Goal: Task Accomplishment & Management: Use online tool/utility

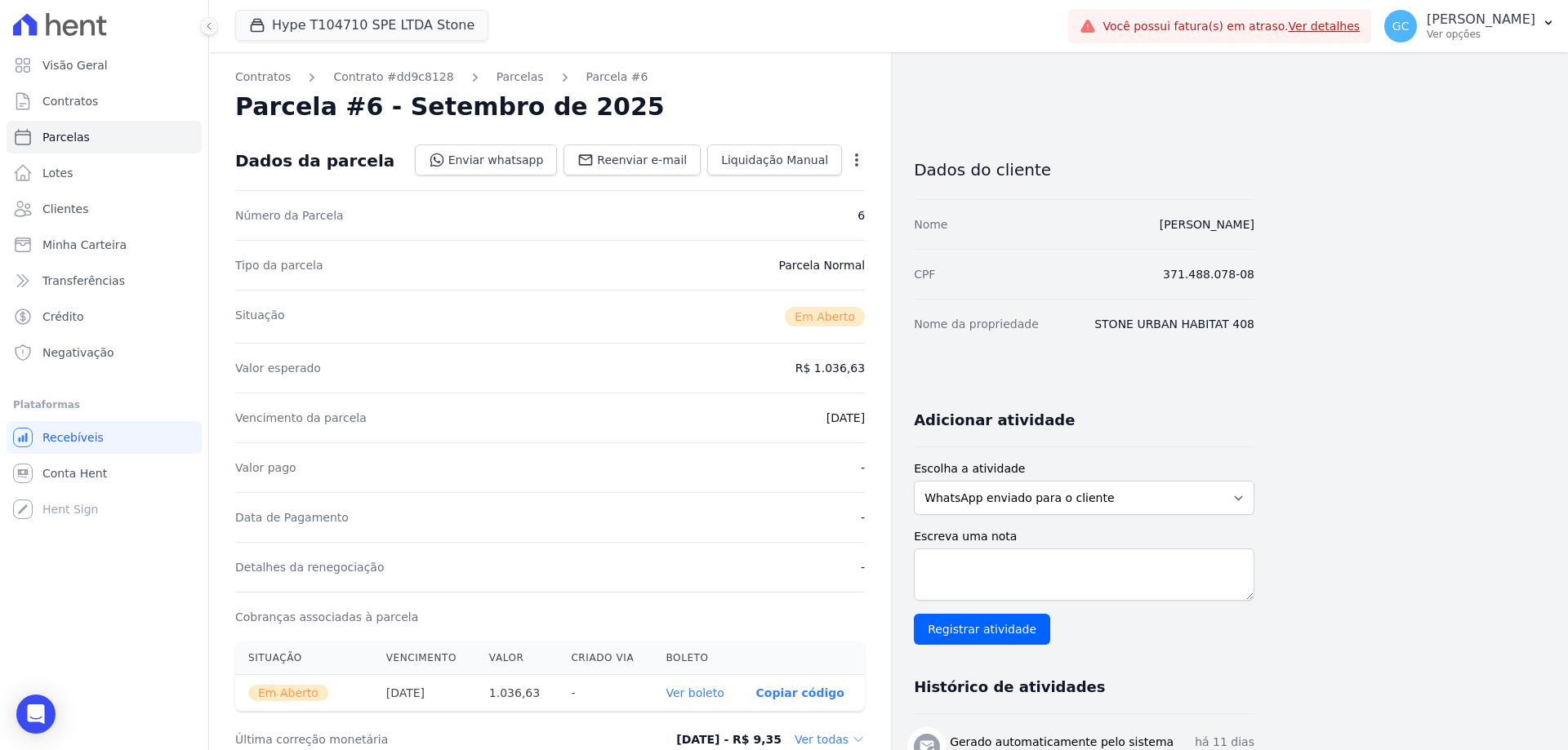
scroll to position [163, 0]
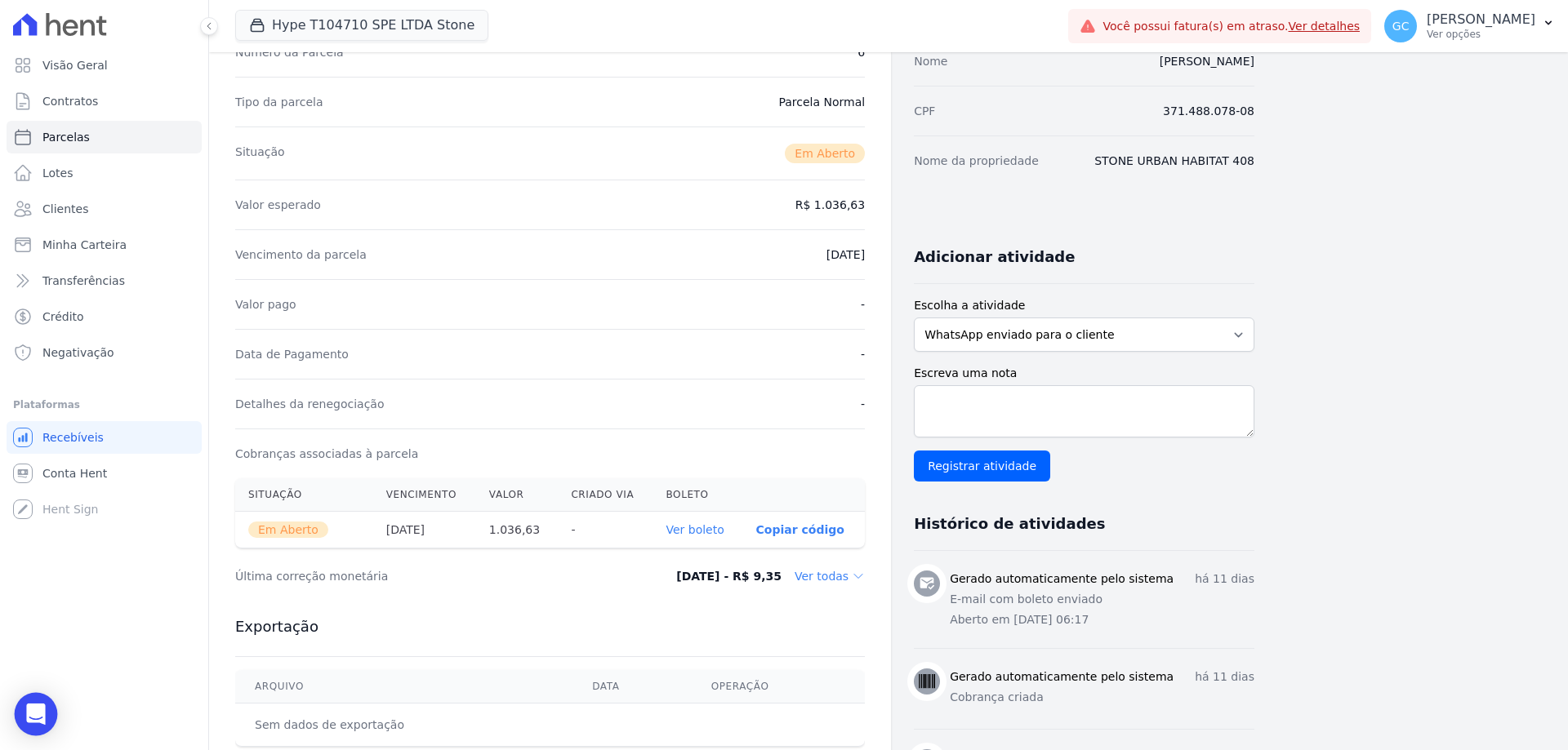
click at [16, 719] on body "Visão Geral Contratos [GEOGRAPHIC_DATA] Lotes Clientes Minha Carteira Transferê…" at bounding box center [784, 375] width 1568 height 750
click at [33, 716] on icon "Open Intercom Messenger" at bounding box center [35, 715] width 19 height 21
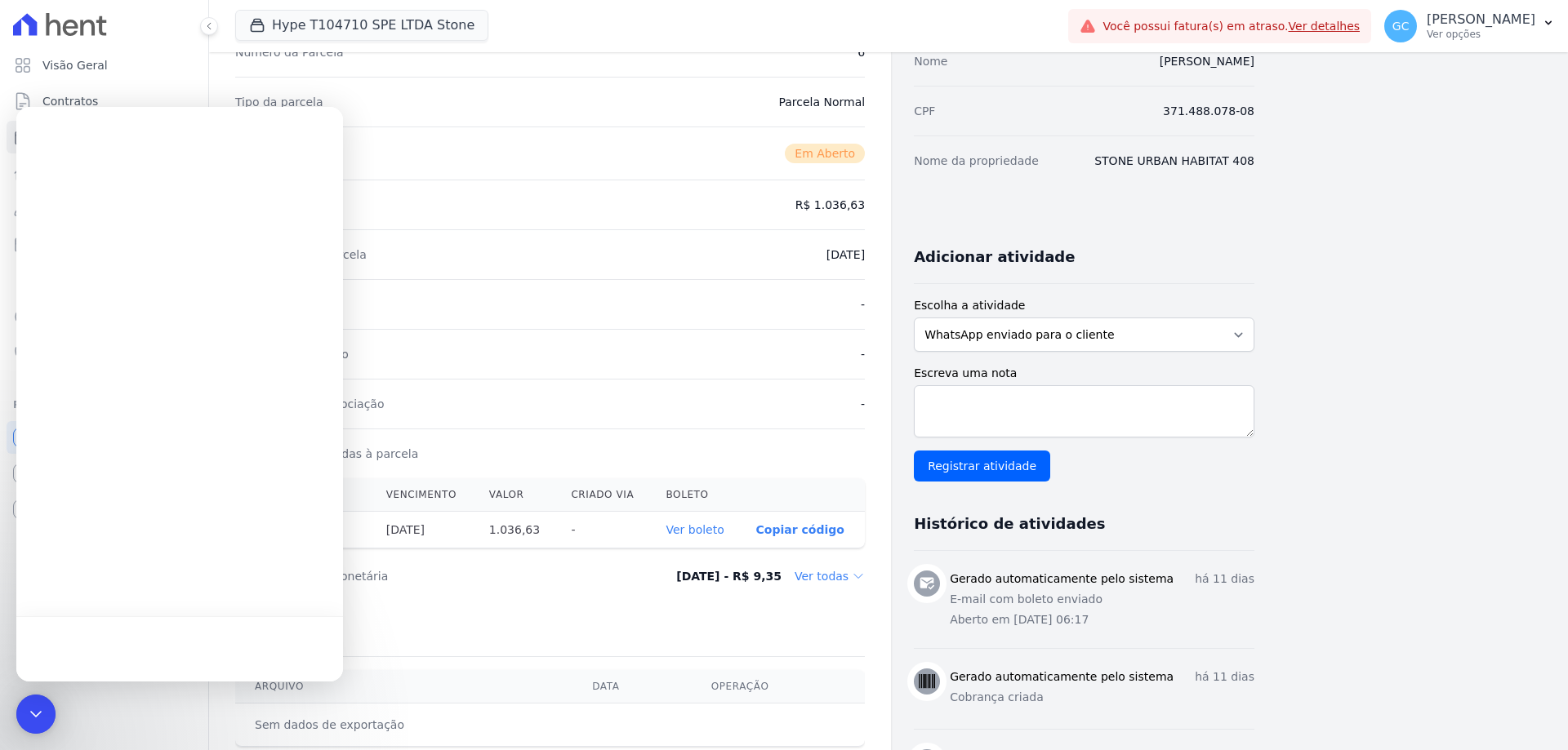
scroll to position [0, 0]
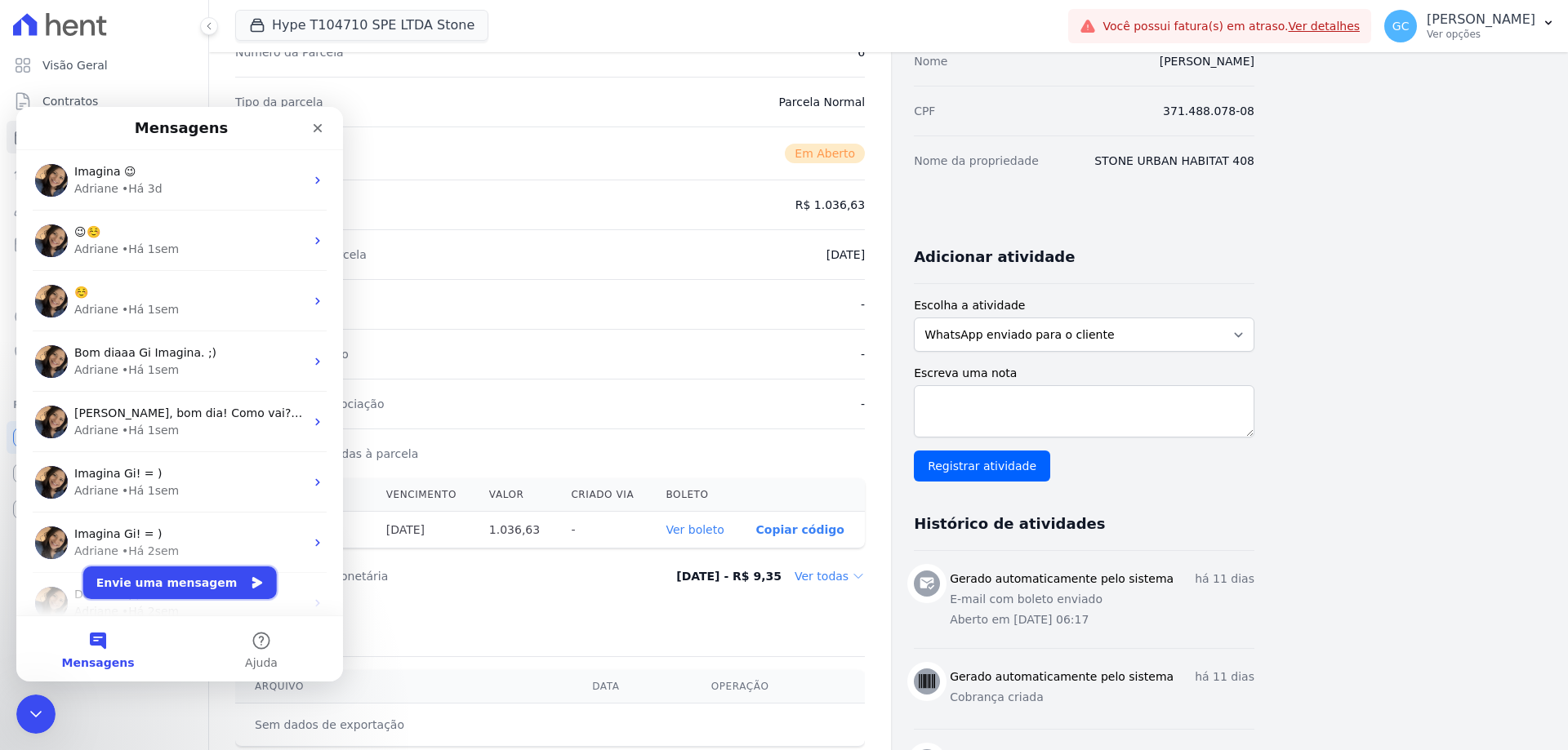
click at [196, 581] on button "Envie uma mensagem" at bounding box center [180, 583] width 193 height 33
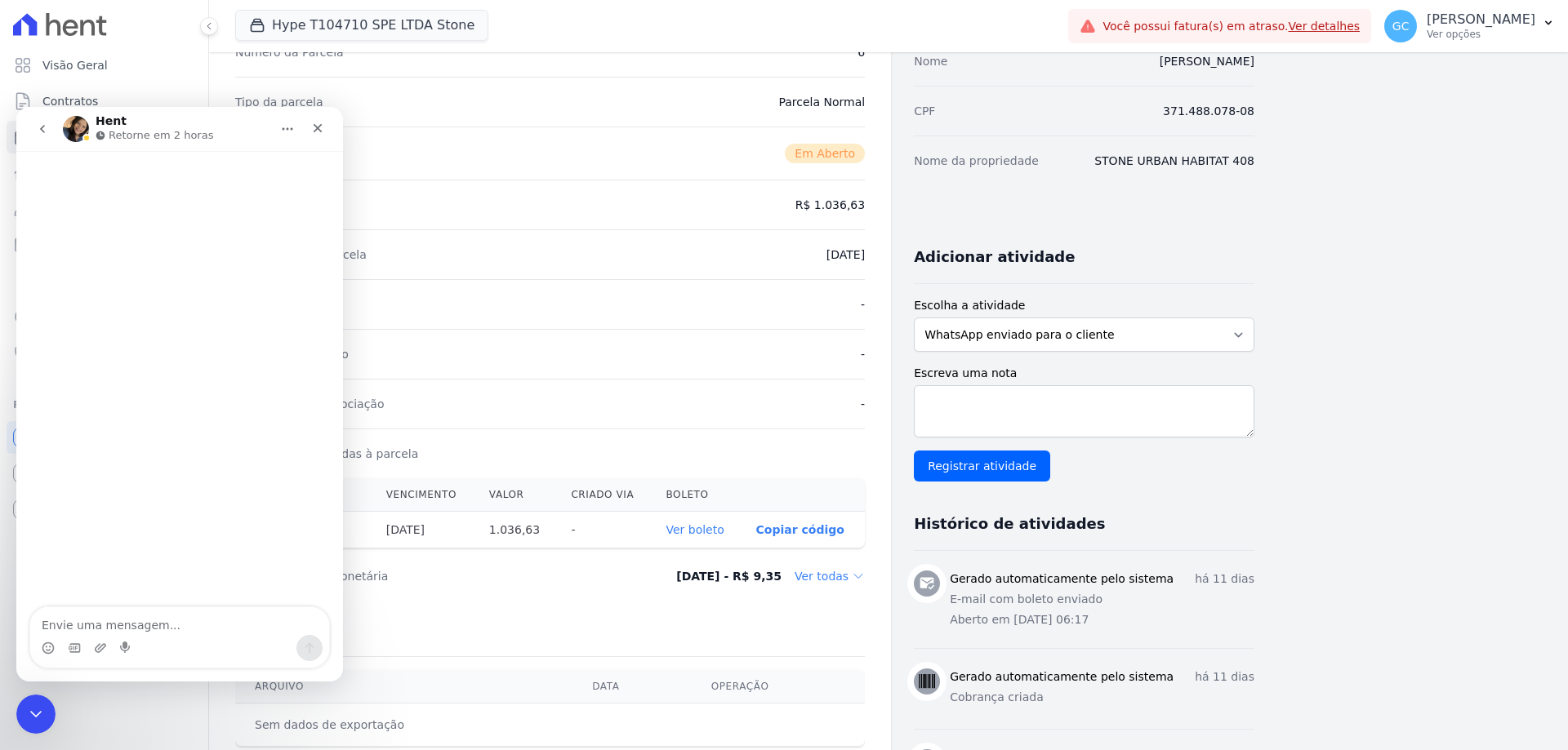
click at [107, 622] on textarea "Envie uma mensagem..." at bounding box center [179, 621] width 299 height 28
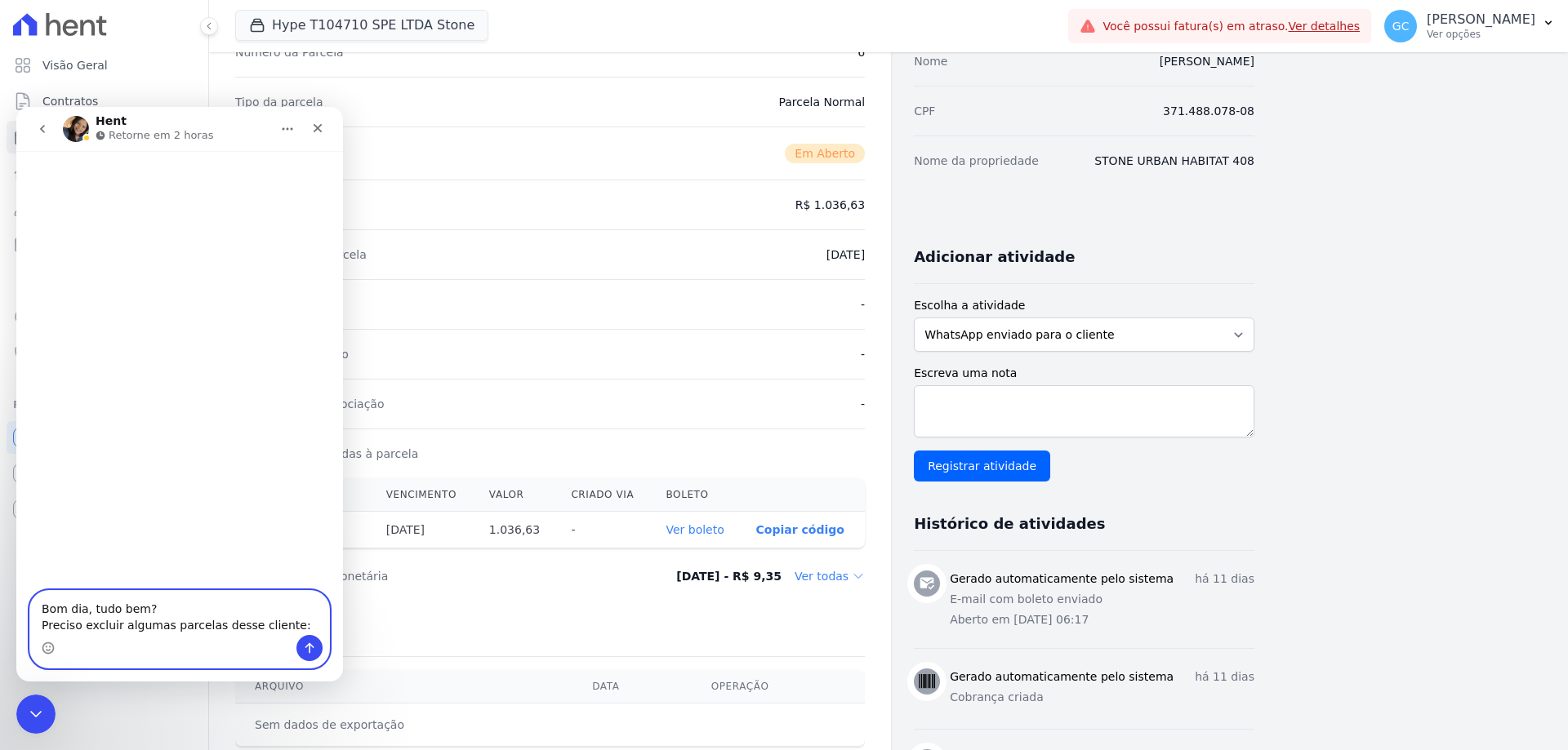
click at [97, 617] on textarea "Bom dia, tudo bem? Preciso excluir algumas parcelas desse cliente:" at bounding box center [179, 613] width 299 height 44
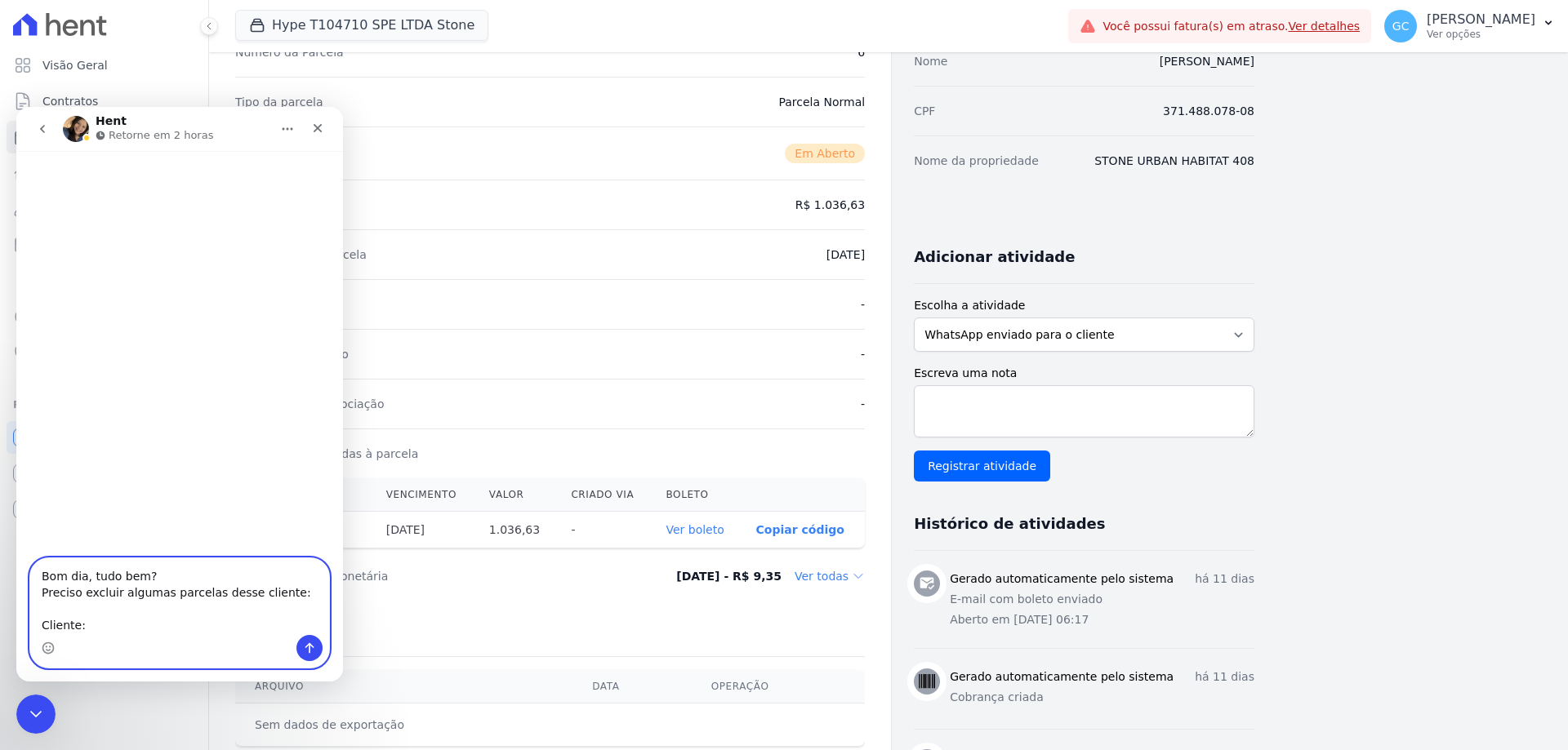
paste textarea "Cleverson [PERSON_NAME]"
click at [196, 626] on textarea "Bom dia, tudo bem? Preciso excluir algumas parcelas desse cliente: Cliente: Cle…" at bounding box center [179, 589] width 299 height 93
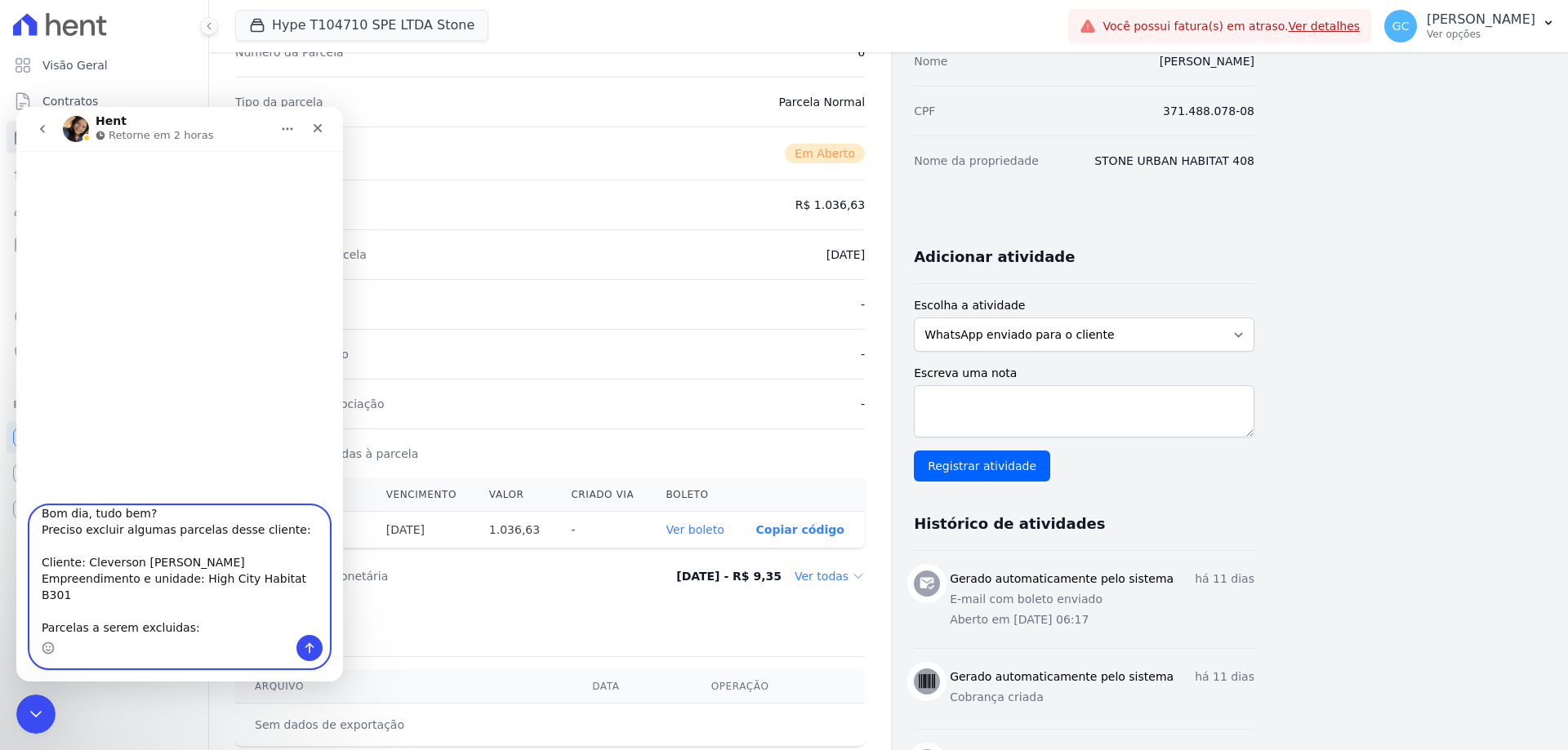
scroll to position [27, 0]
drag, startPoint x: 151, startPoint y: 604, endPoint x: 144, endPoint y: 598, distance: 9.2
click at [190, 587] on textarea "Bom dia, tudo bem? Preciso excluir algumas parcelas desse cliente: Cliente: Cle…" at bounding box center [179, 571] width 299 height 129
click at [56, 617] on textarea "Bom dia, tudo bem? Preciso excluir algumas parcelas desse cliente: Cliente: Cle…" at bounding box center [179, 571] width 299 height 129
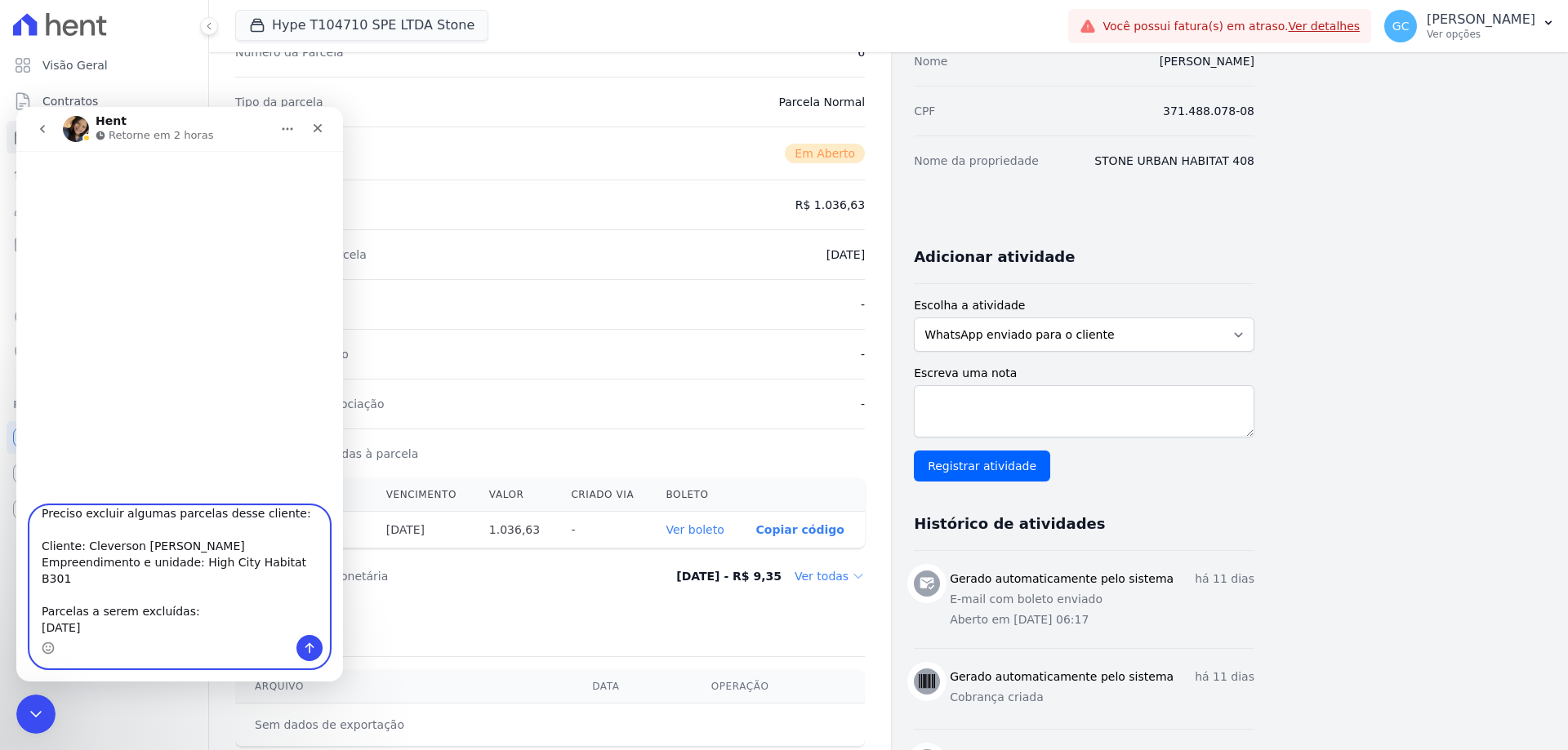
click at [102, 614] on textarea "Bom dia, tudo bem? Preciso excluir algumas parcelas desse cliente: Cliente: Cle…" at bounding box center [179, 571] width 299 height 129
click at [182, 598] on textarea "Bom dia, tudo bem? Preciso excluir algumas parcelas desse cliente: Cliente: Cle…" at bounding box center [179, 571] width 299 height 129
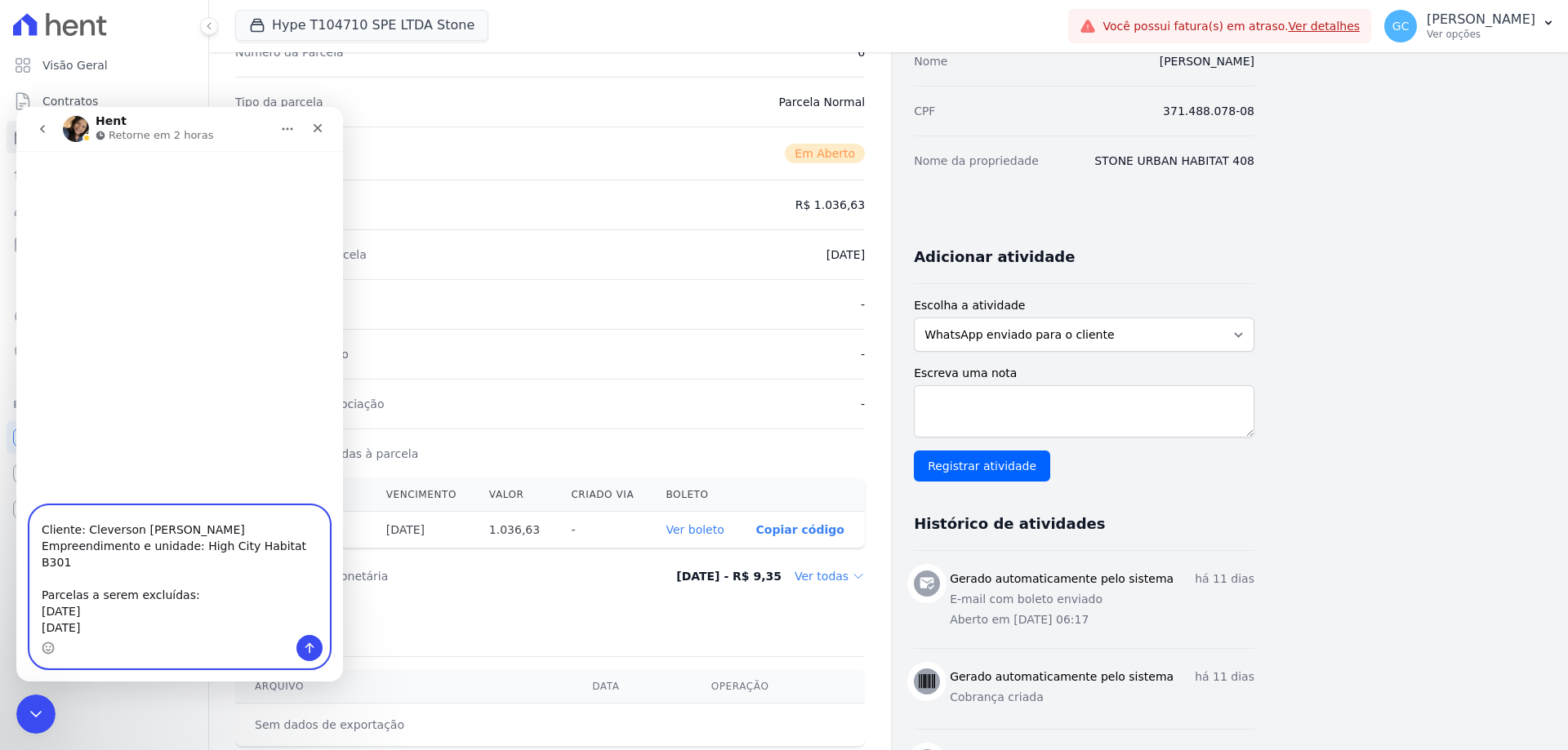
scroll to position [79, 0]
click at [69, 592] on textarea "Bom dia, tudo bem? Preciso excluir algumas parcelas desse cliente: Cliente: Cle…" at bounding box center [179, 571] width 299 height 129
click at [99, 560] on textarea "Bom dia, tudo bem? Preciso excluir algumas parcelas desse cliente: Cliente: Cle…" at bounding box center [179, 571] width 299 height 129
drag, startPoint x: 155, startPoint y: 558, endPoint x: 102, endPoint y: 559, distance: 53.0
click at [102, 559] on textarea "Bom dia, tudo bem? Preciso excluir algumas parcelas desse cliente: Cliente: Cle…" at bounding box center [179, 571] width 299 height 129
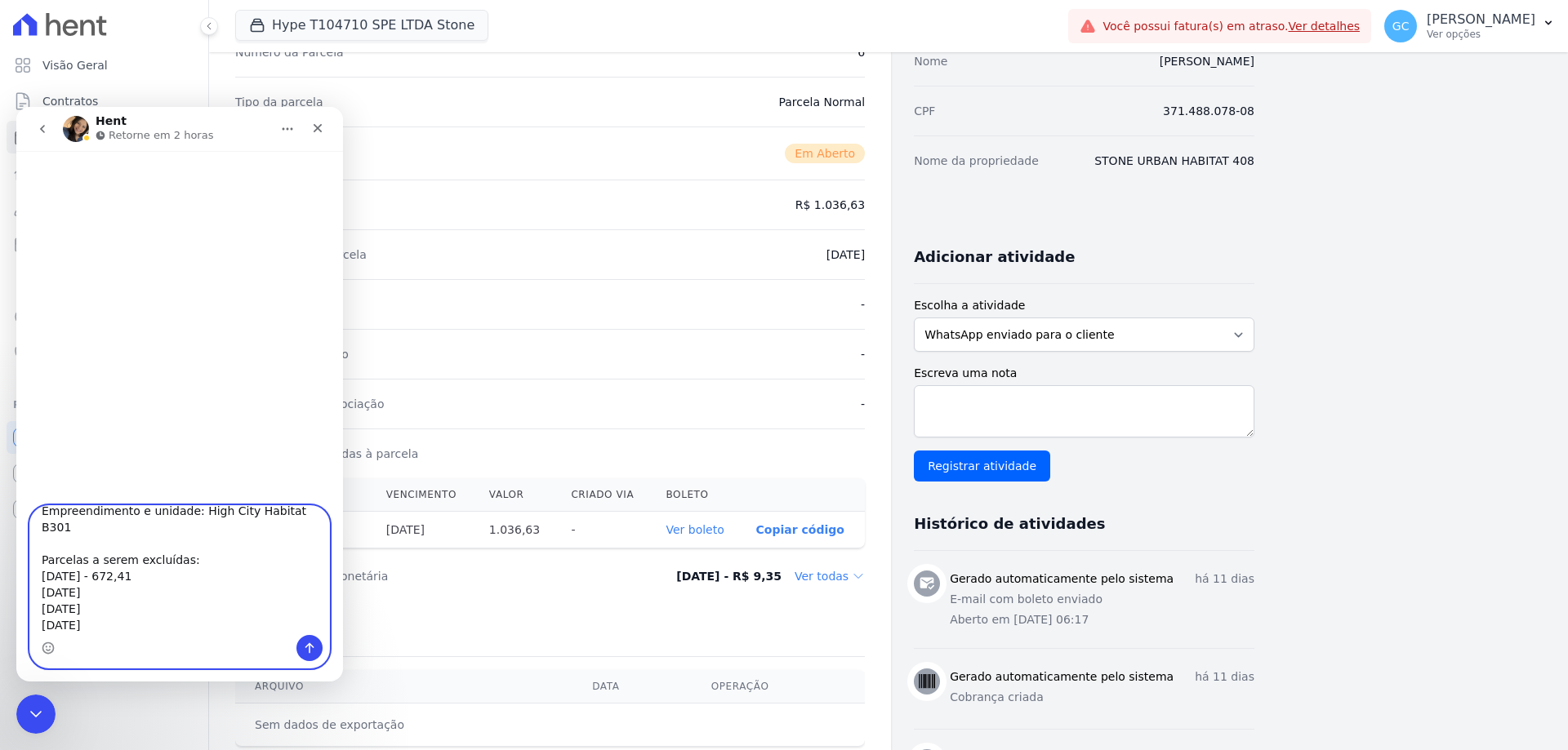
click at [107, 574] on textarea "Bom dia, tudo bem? Preciso excluir algumas parcelas desse cliente: Cliente: Cle…" at bounding box center [179, 571] width 299 height 129
paste textarea "- 672,41"
click at [111, 590] on textarea "Bom dia, tudo bem? Preciso excluir algumas parcelas desse cliente: Cliente: Cle…" at bounding box center [179, 571] width 299 height 129
paste textarea "- 672,41"
click at [114, 608] on textarea "Bom dia, tudo bem? Preciso excluir algumas parcelas desse cliente: Cliente: Cle…" at bounding box center [179, 571] width 299 height 129
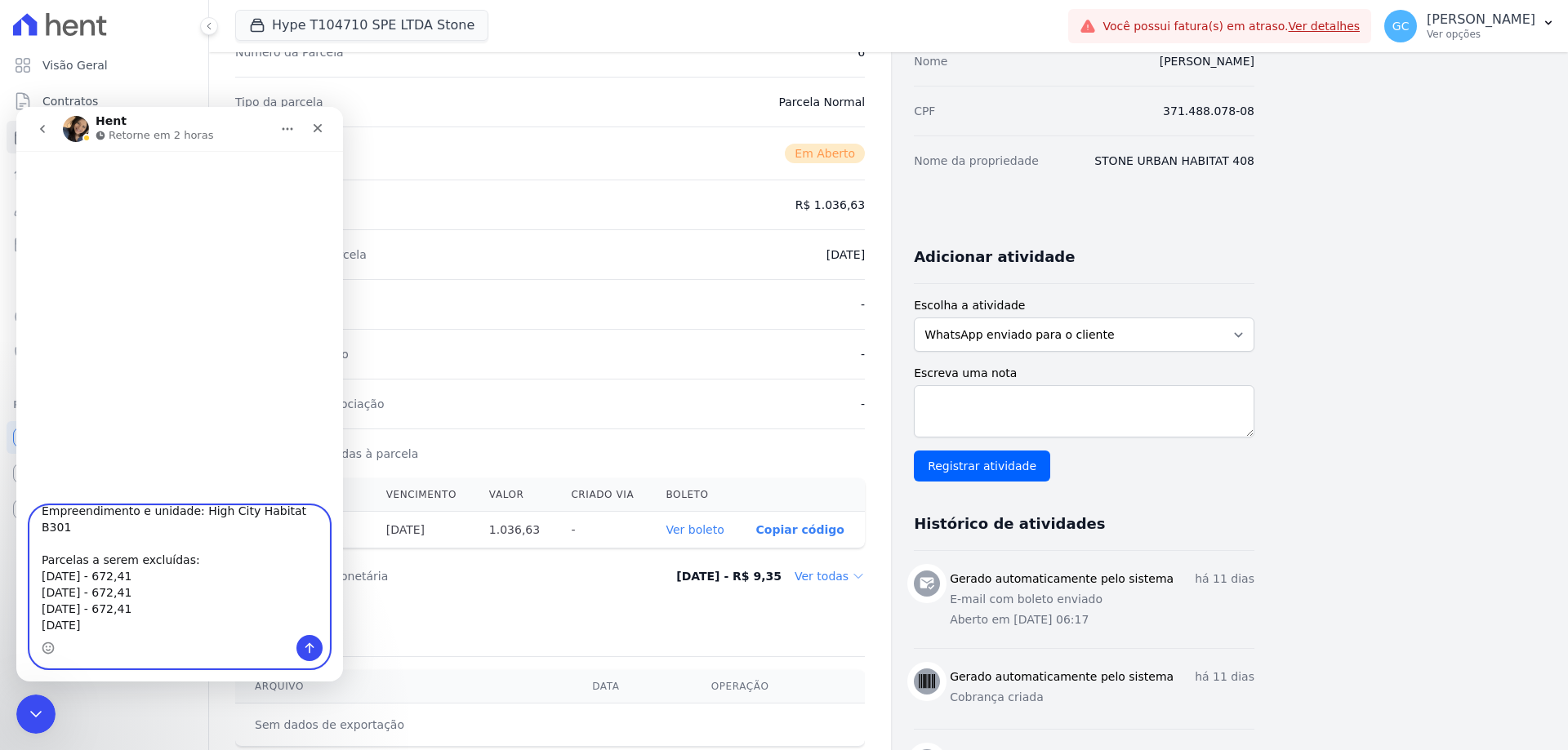
paste textarea "- 672,41"
type textarea "Bom dia, tudo bem? Preciso excluir algumas parcelas desse cliente: Cliente: Cle…"
click at [305, 647] on icon "Enviar uma mensagem" at bounding box center [310, 648] width 13 height 13
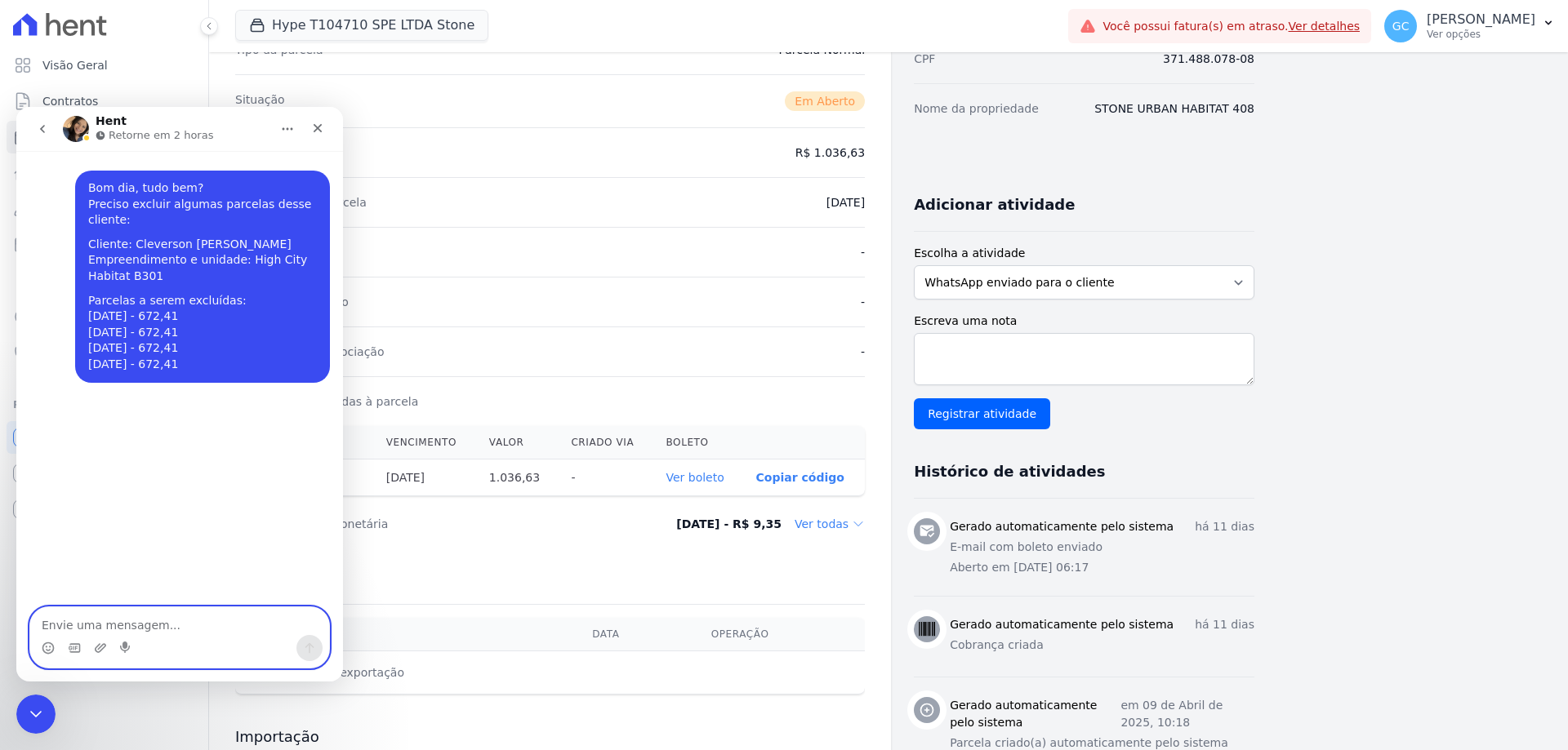
scroll to position [245, 0]
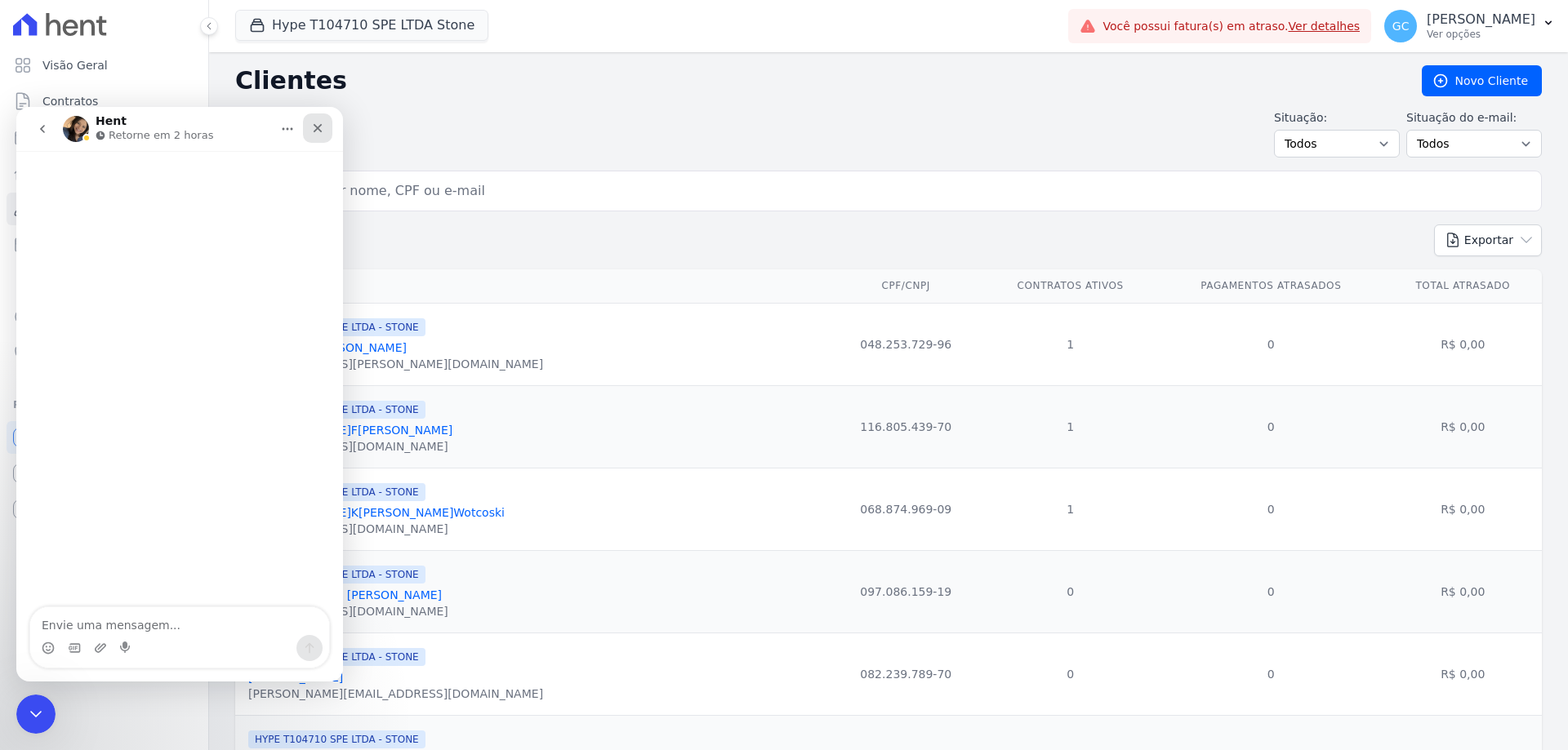
click at [319, 126] on icon "Fechar" at bounding box center [318, 129] width 13 height 13
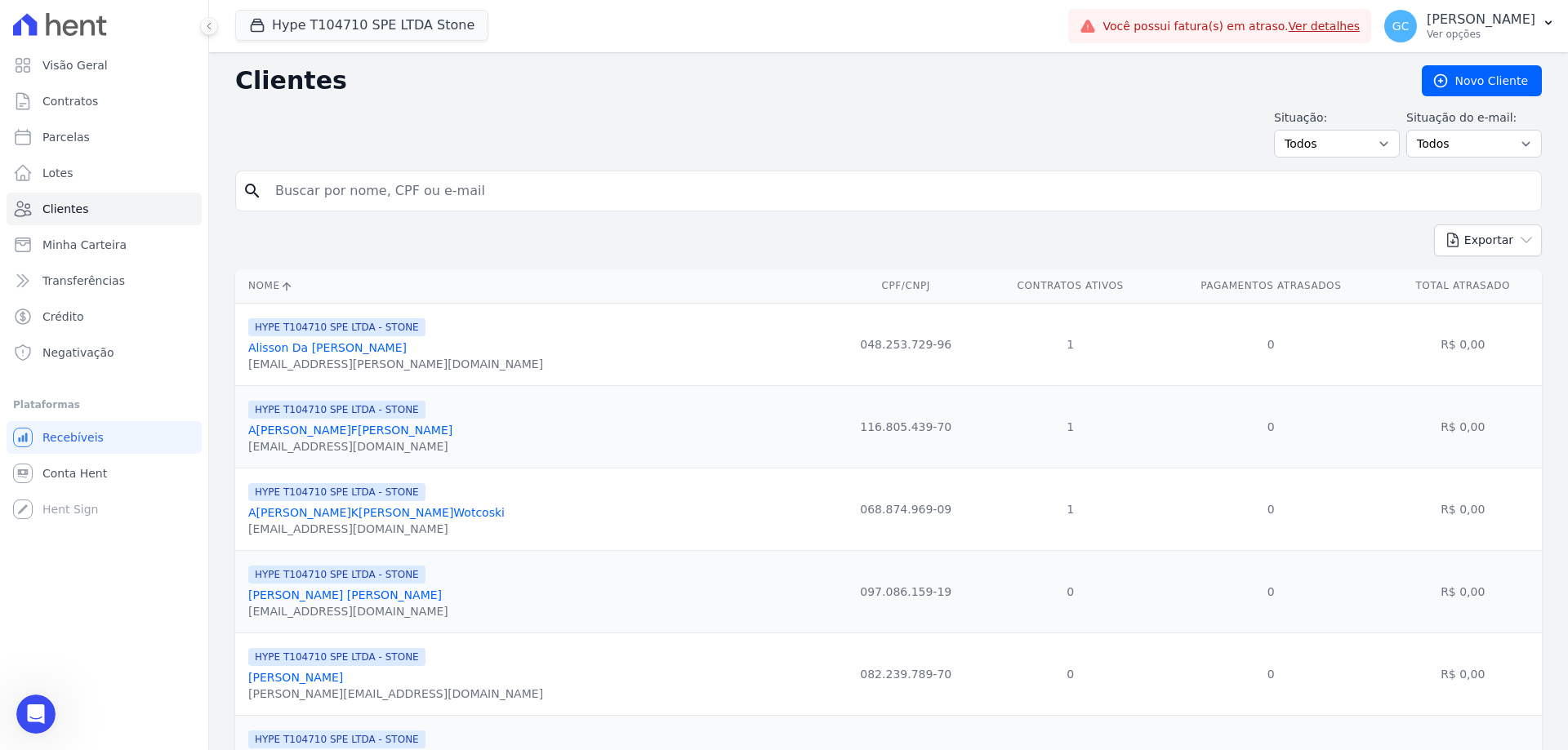
click at [352, 201] on input "search" at bounding box center [900, 191] width 1269 height 33
paste input "Cleverson [PERSON_NAME]"
click at [466, 188] on input "Cleverson [PERSON_NAME]" at bounding box center [900, 191] width 1269 height 33
type input "Cleverson [PERSON_NAME]"
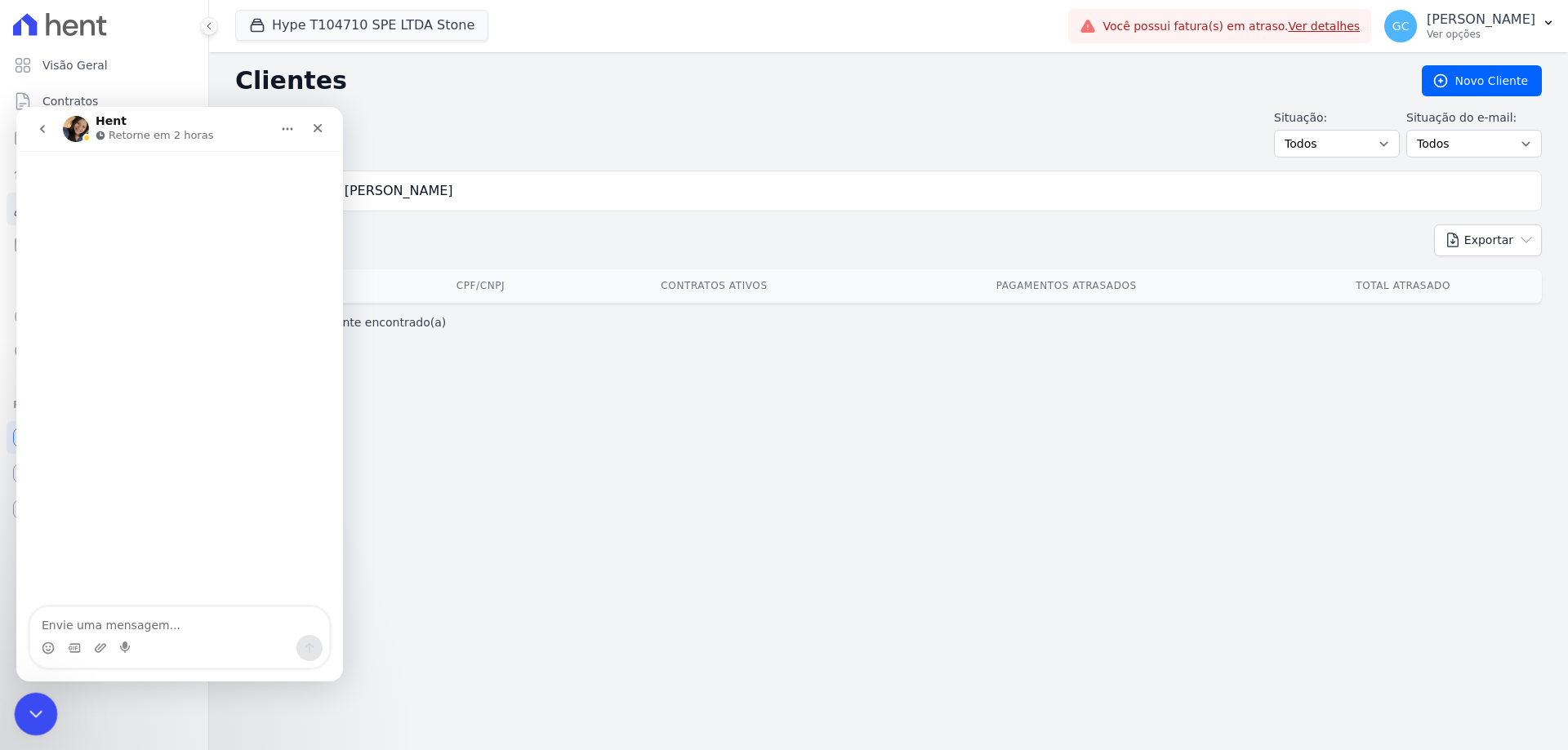
click at [33, 705] on icon "Encerramento do Messenger da Intercom" at bounding box center [34, 712] width 20 height 20
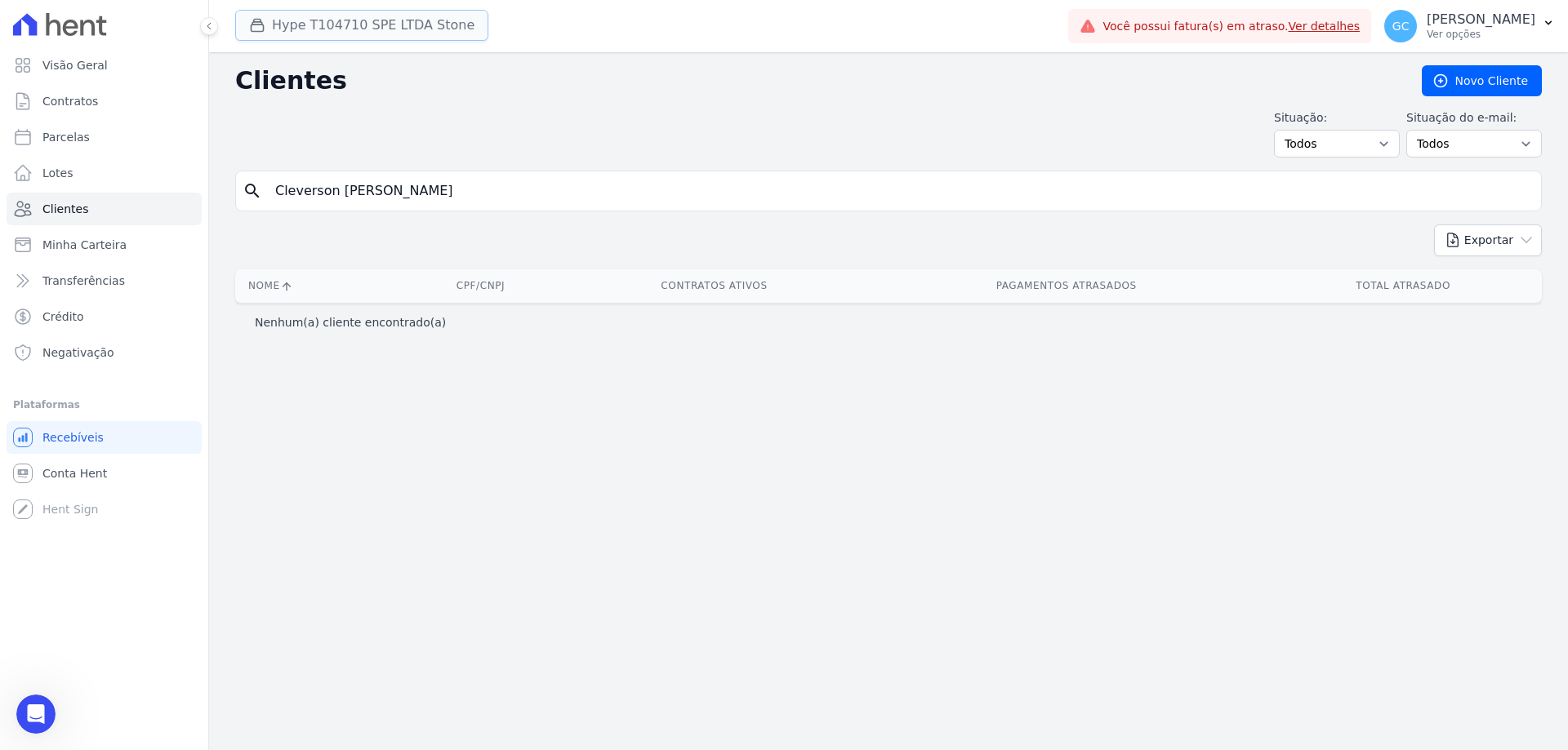
click at [323, 28] on button "Hype T104710 SPE LTDA Stone" at bounding box center [361, 25] width 253 height 31
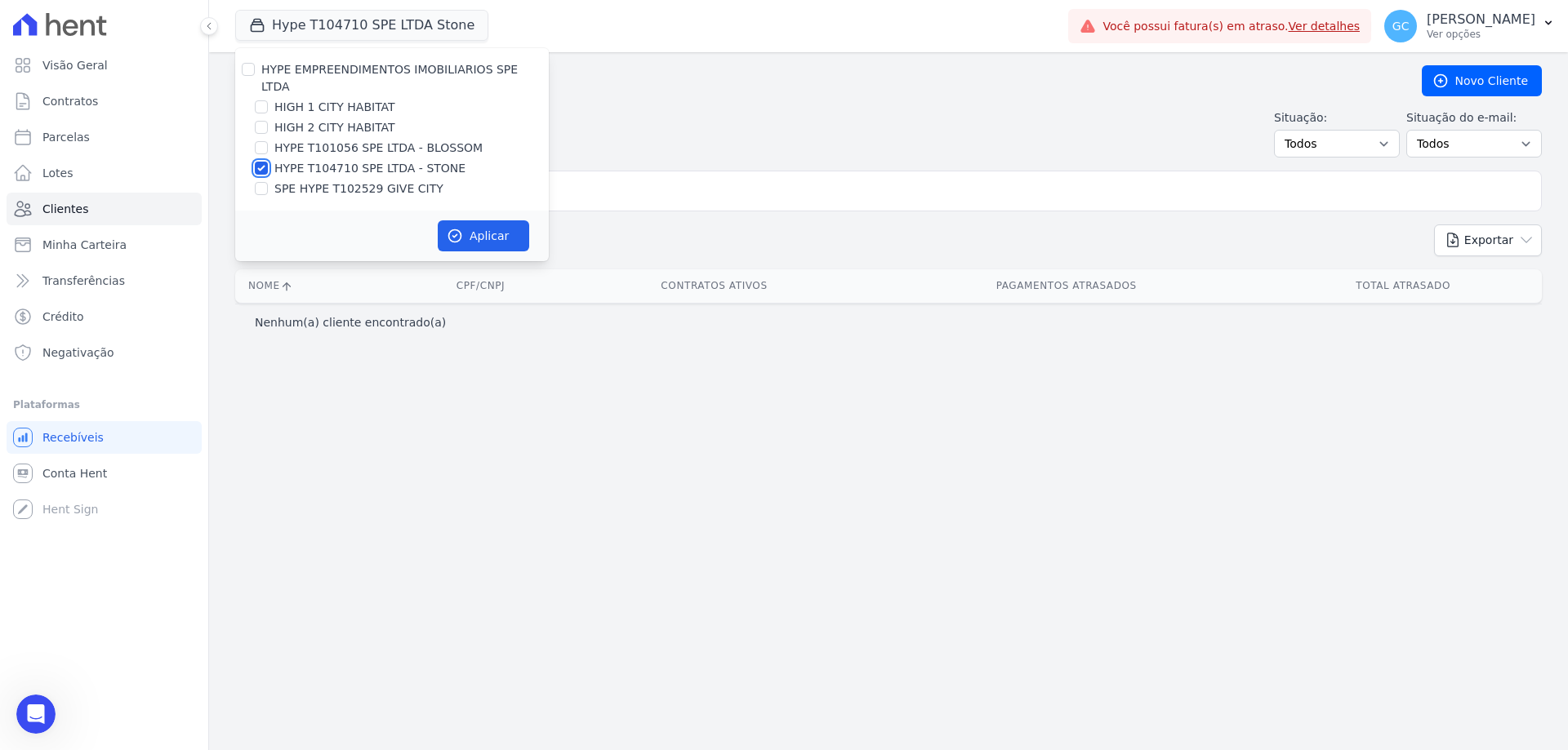
click at [259, 161] on input "HYPE T104710 SPE LTDA - STONE" at bounding box center [261, 168] width 13 height 13
checkbox input "false"
click at [264, 101] on input "HIGH 1 CITY HABITAT" at bounding box center [261, 107] width 13 height 13
checkbox input "true"
click at [261, 121] on input "HIGH 2 CITY HABITAT" at bounding box center [261, 128] width 13 height 13
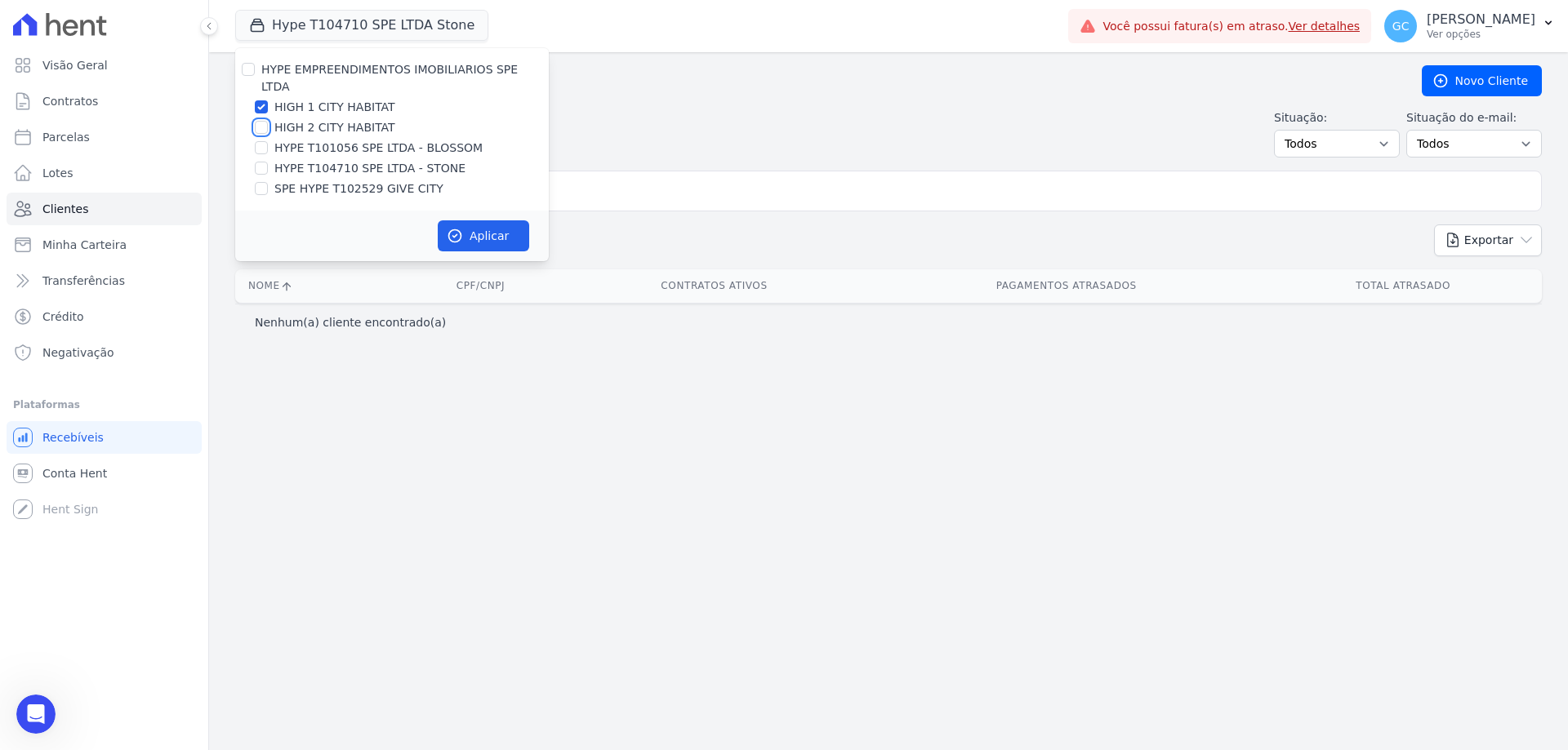
checkbox input "true"
click at [493, 220] on button "Aplicar" at bounding box center [484, 236] width 92 height 31
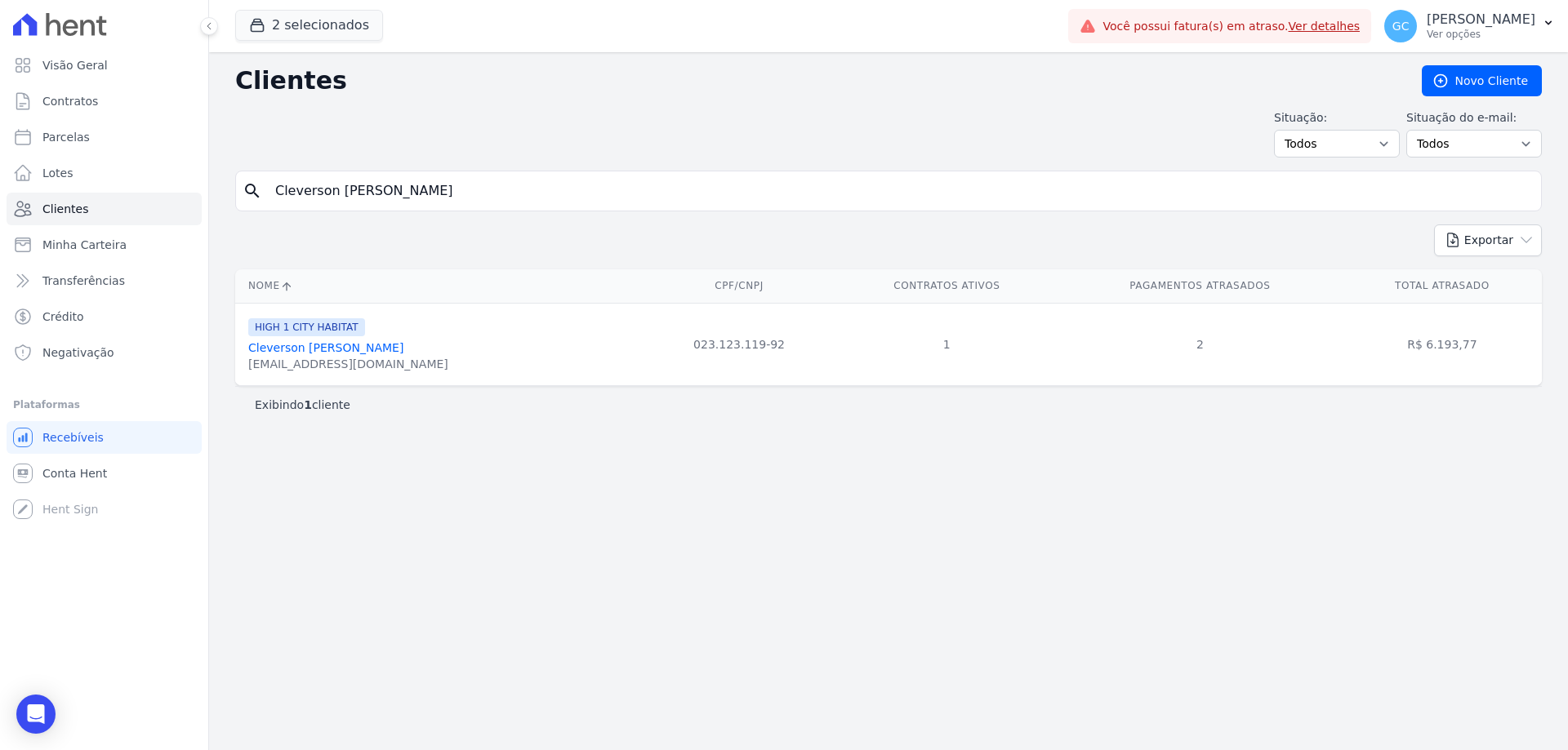
click at [337, 348] on link "Cleverson [PERSON_NAME]" at bounding box center [325, 348] width 155 height 13
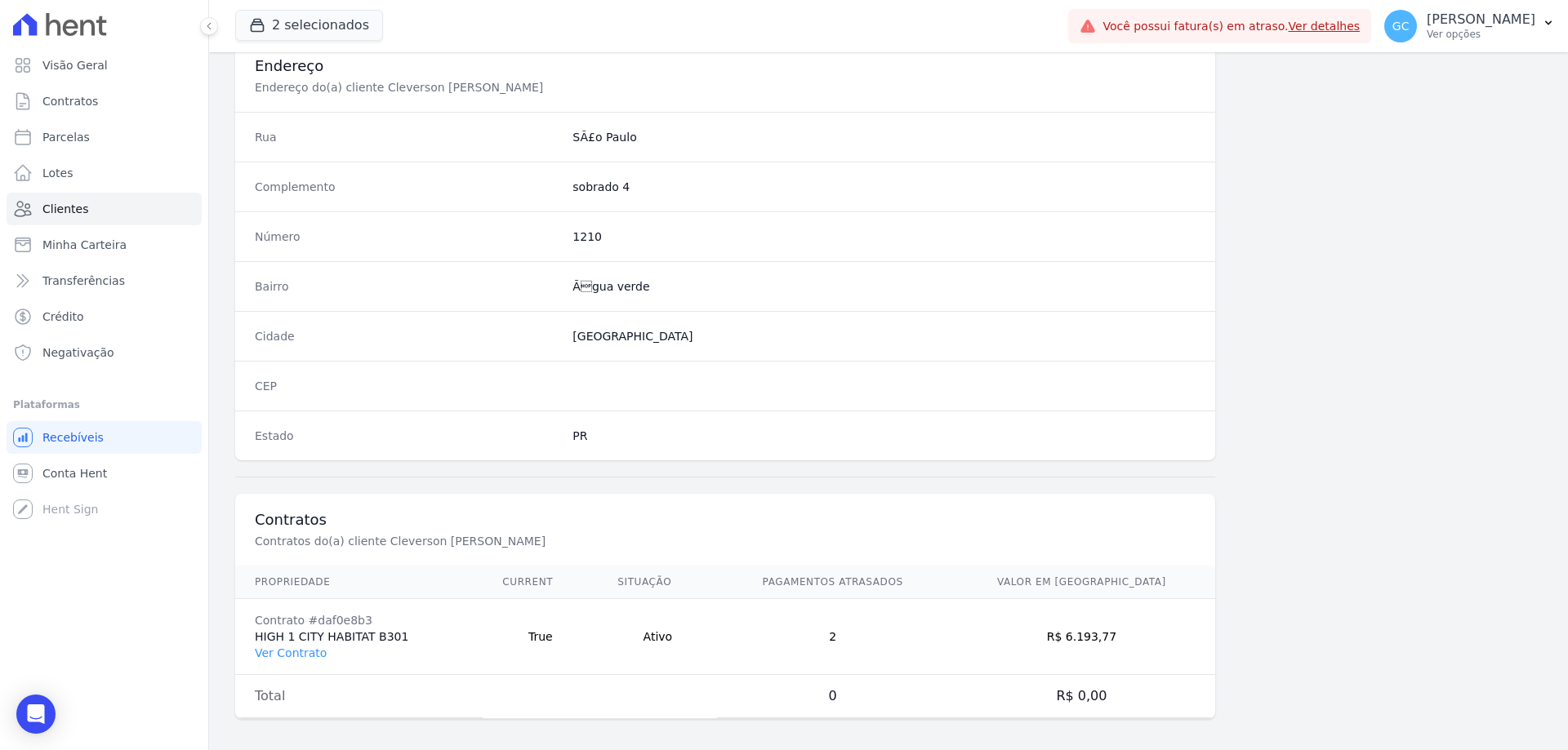
scroll to position [777, 0]
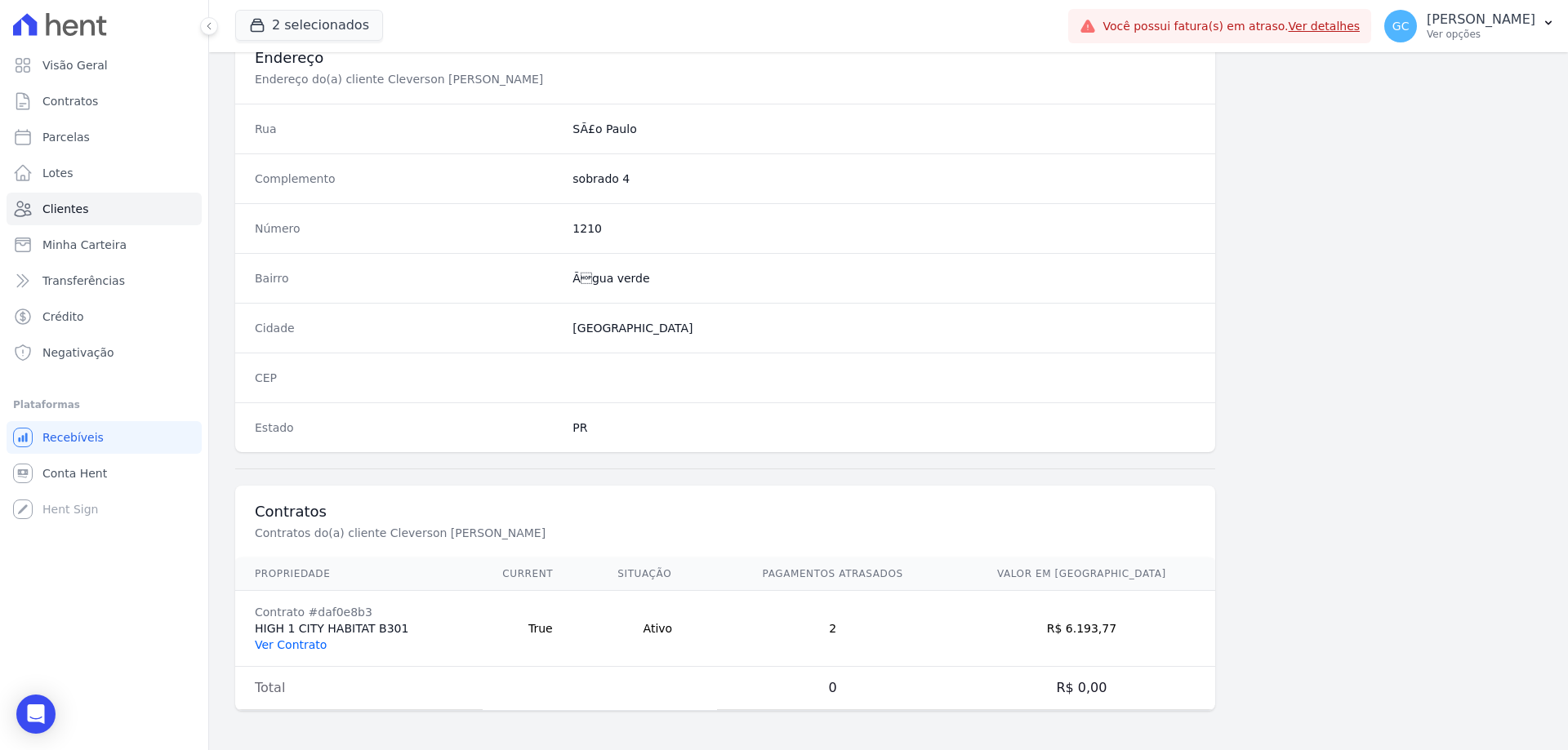
click at [274, 648] on link "Ver Contrato" at bounding box center [291, 645] width 72 height 13
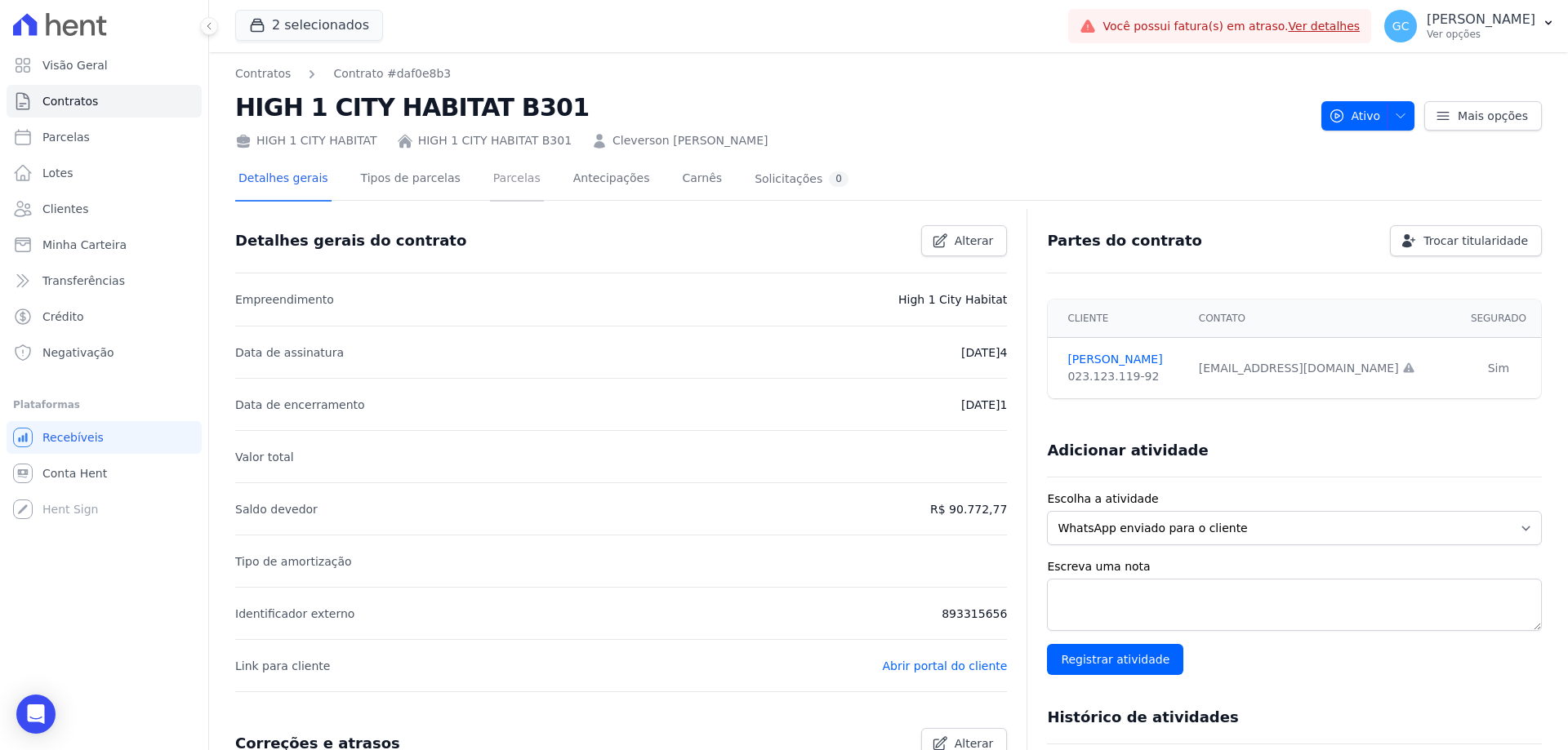
click at [490, 175] on link "Parcelas" at bounding box center [517, 179] width 54 height 43
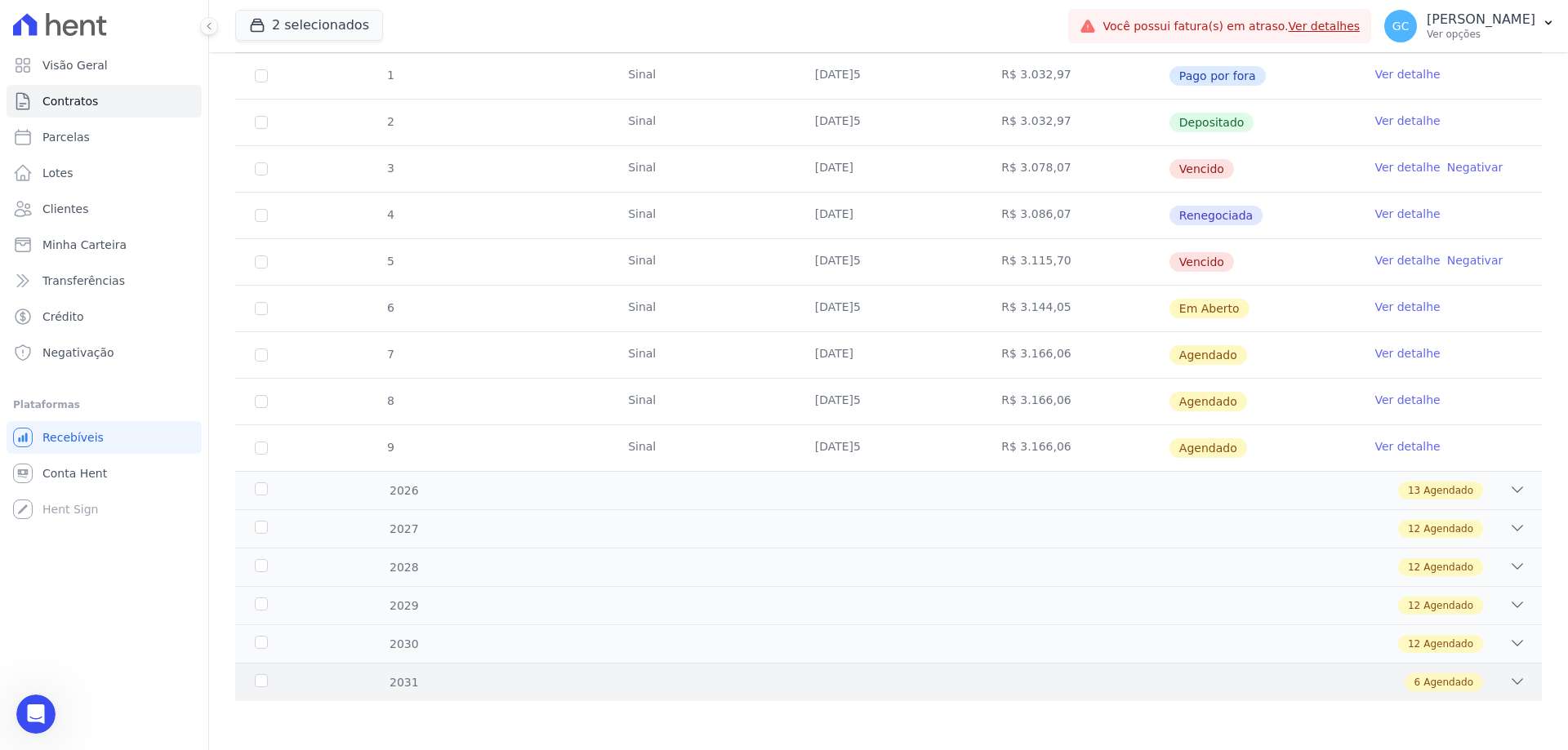
click at [588, 685] on div "6 Agendado" at bounding box center [952, 683] width 1145 height 18
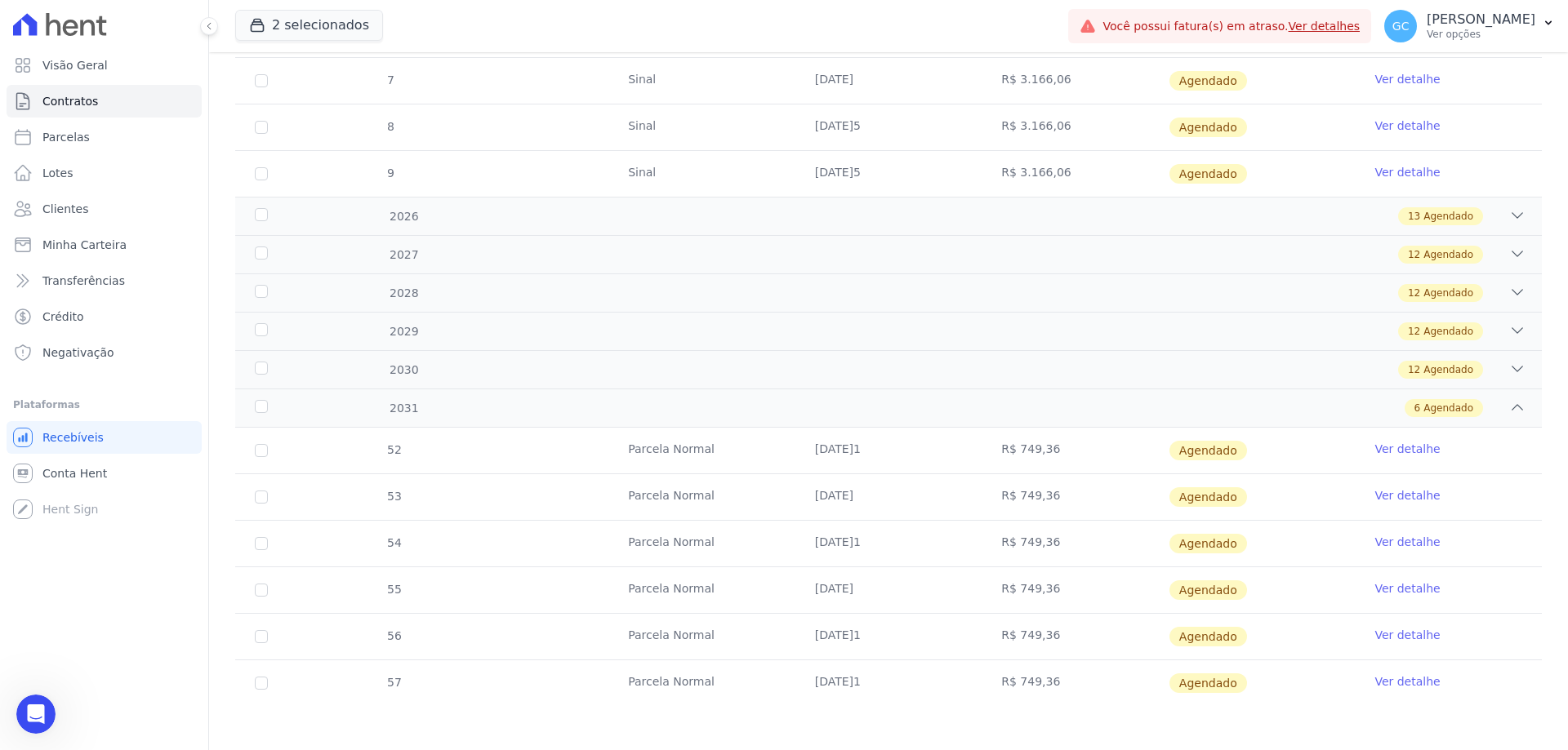
scroll to position [571, 0]
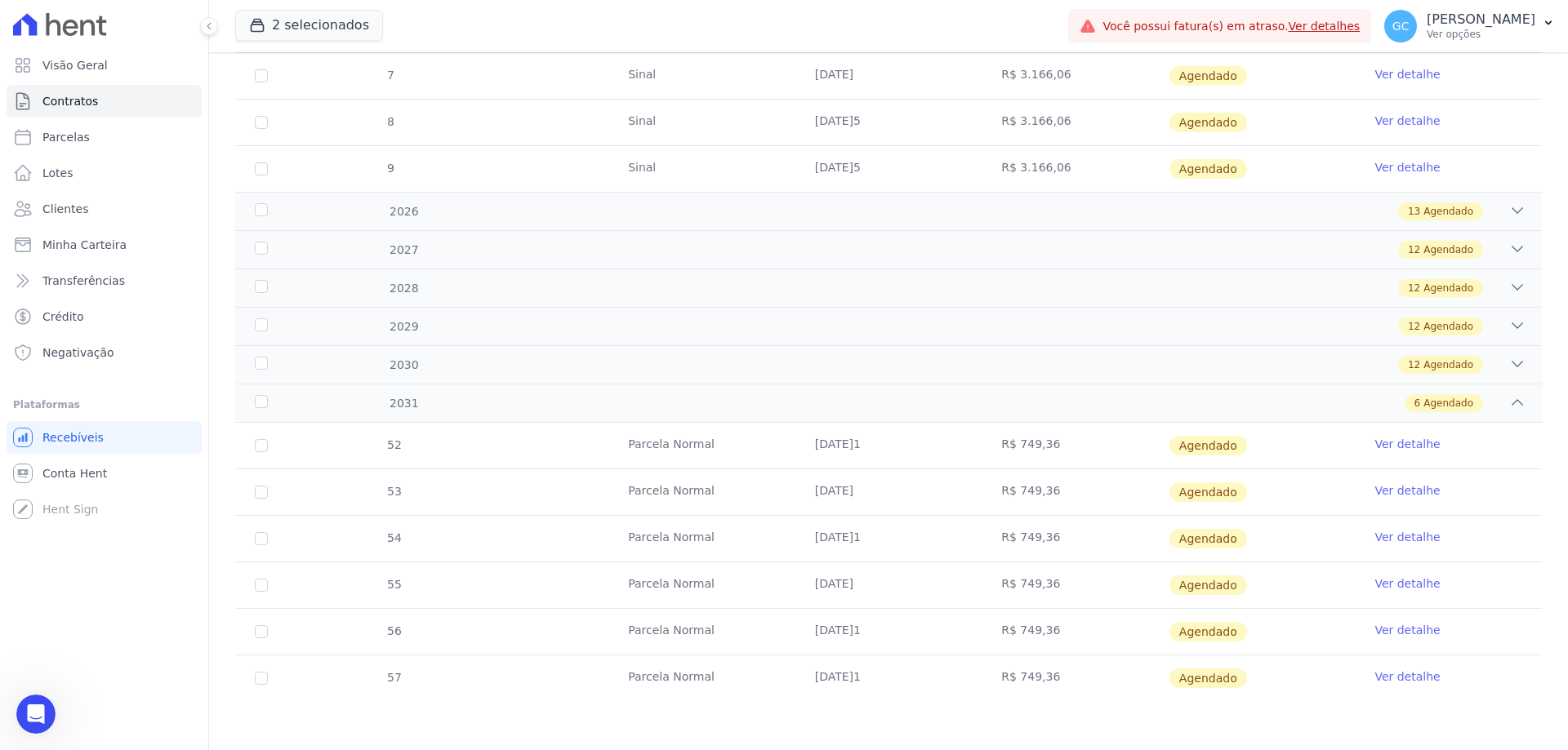
click at [1405, 486] on link "Ver detalhe" at bounding box center [1407, 490] width 66 height 16
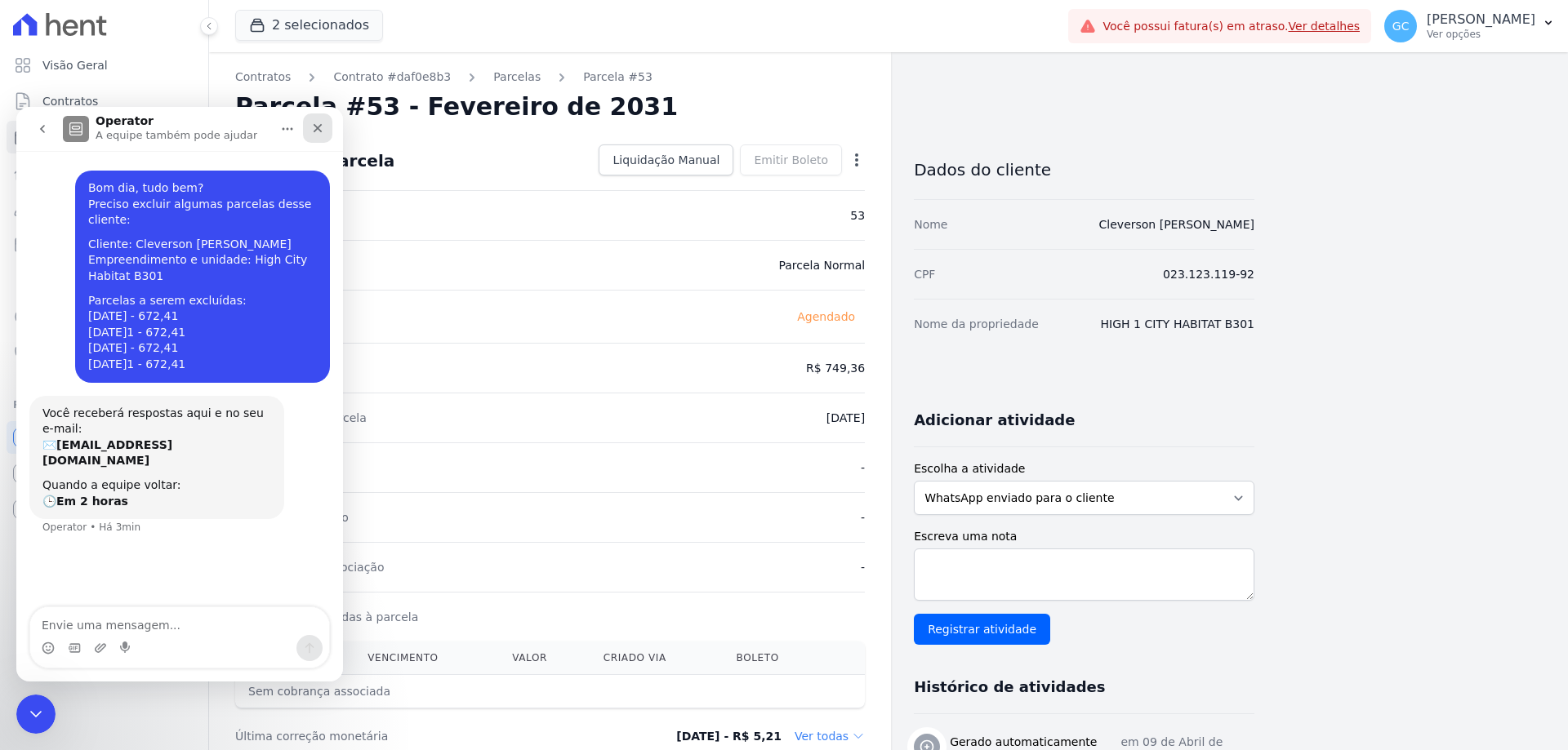
click at [321, 129] on icon "Fechar" at bounding box center [318, 129] width 13 height 13
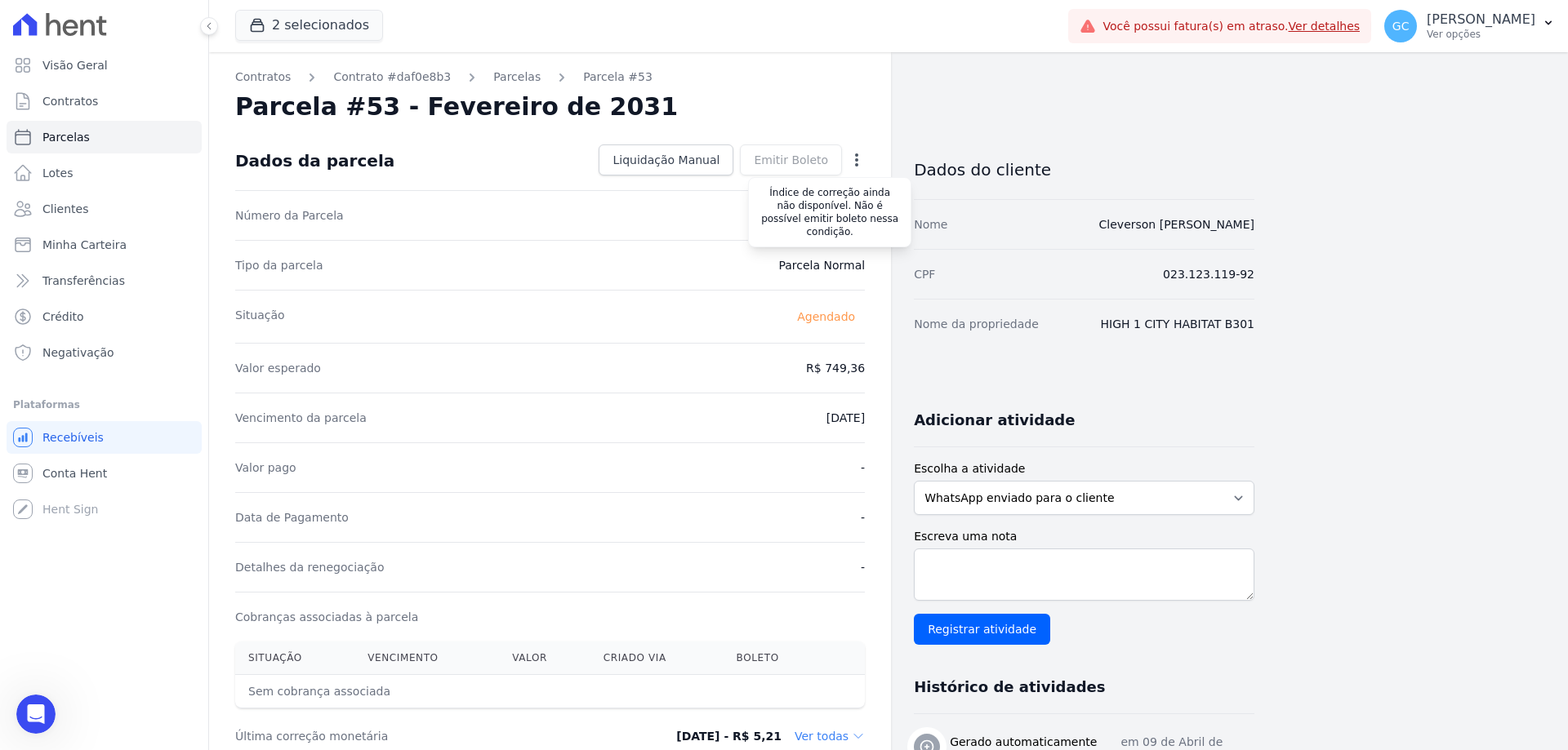
click at [841, 165] on div "Emitir Boleto Gerar Boleto da Parcela Você tem certeza que deseja gerar o bolet…" at bounding box center [791, 160] width 102 height 31
click at [853, 158] on icon "button" at bounding box center [856, 160] width 16 height 16
click at [783, 194] on link "Alterar" at bounding box center [787, 182] width 144 height 29
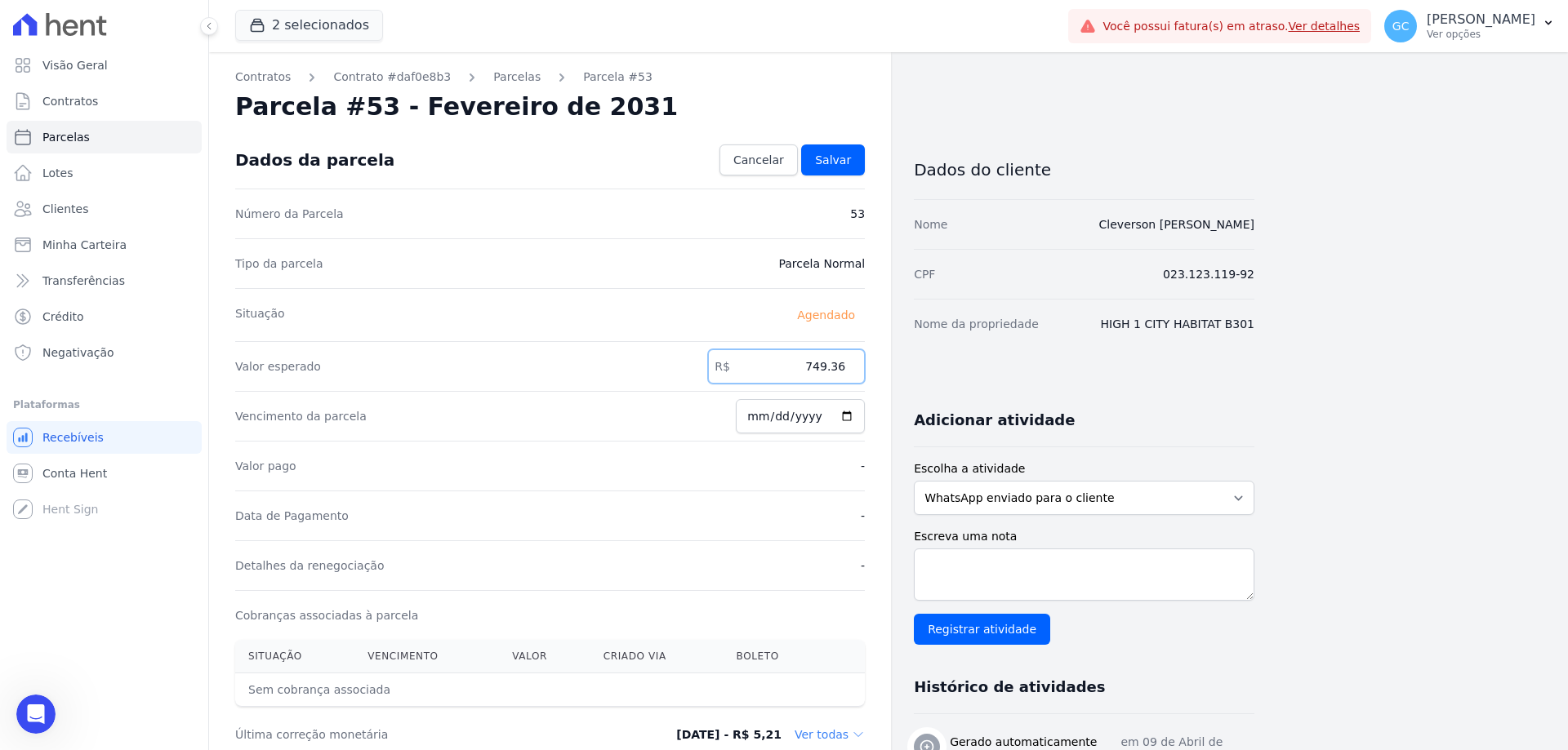
drag, startPoint x: 811, startPoint y: 368, endPoint x: 859, endPoint y: 368, distance: 48.0
click at [859, 368] on input "749.36" at bounding box center [786, 367] width 156 height 34
paste input "340.09"
type input "340.09"
click at [841, 150] on link "Salvar" at bounding box center [833, 160] width 64 height 31
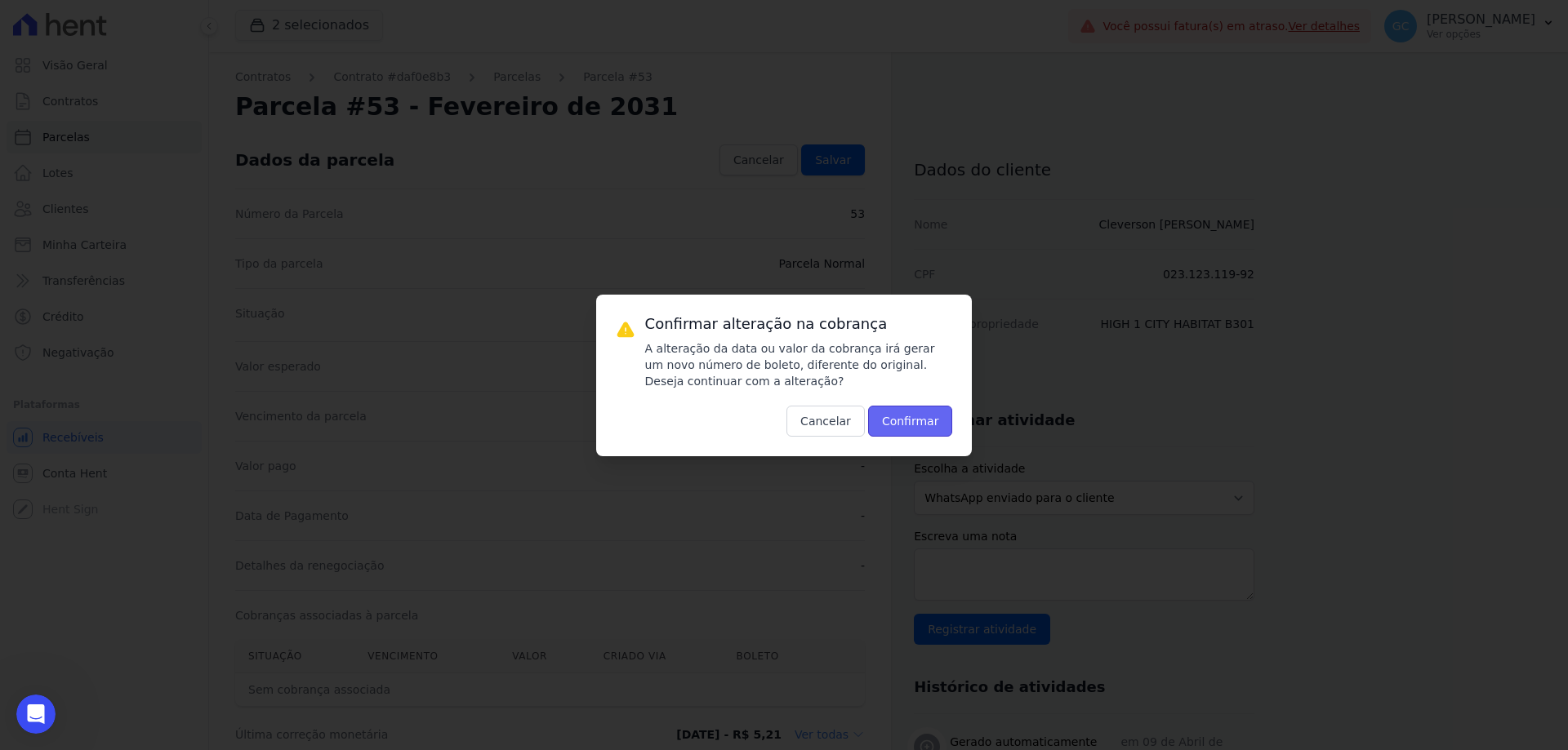
click at [924, 418] on button "Confirmar" at bounding box center [911, 422] width 85 height 31
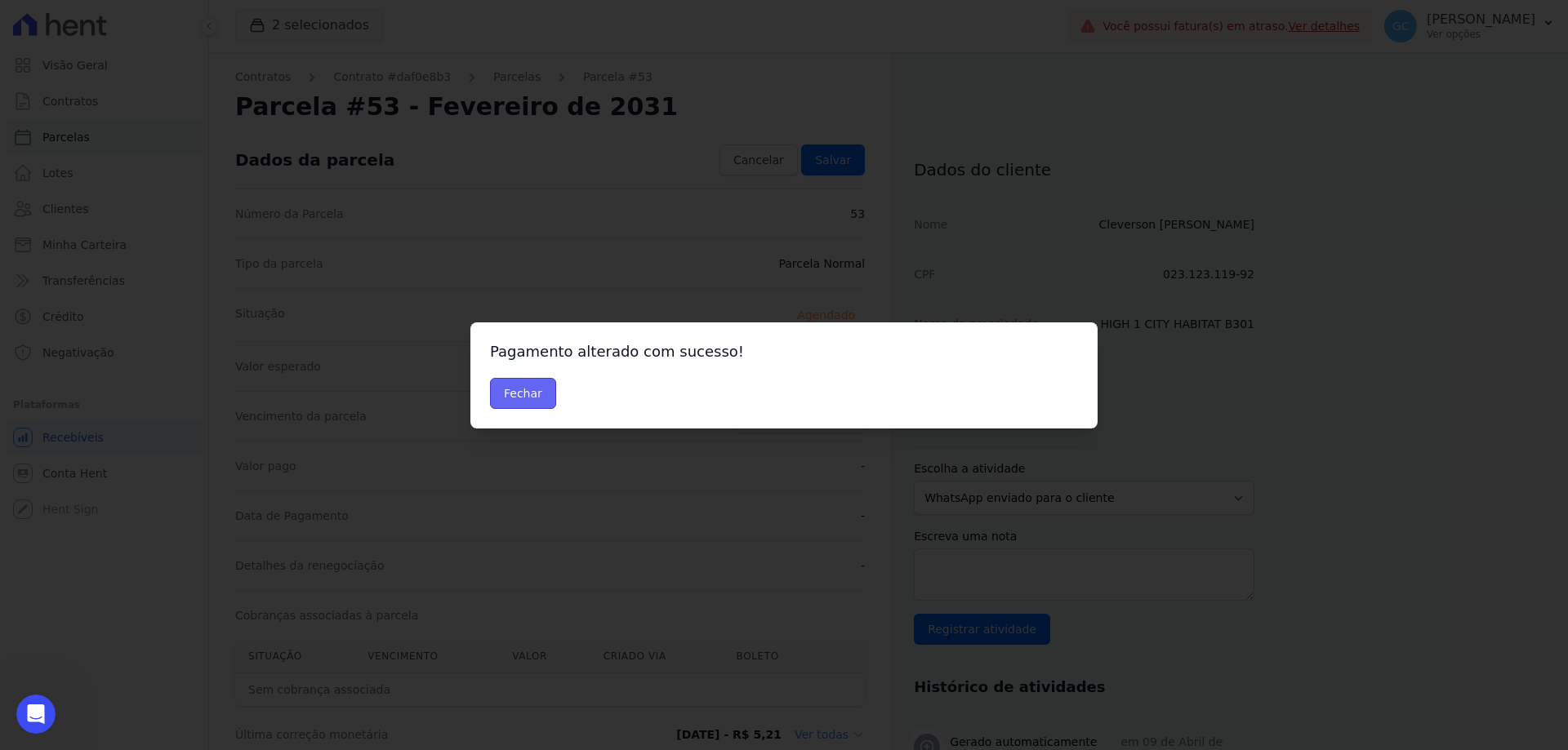
click at [540, 393] on button "Fechar" at bounding box center [522, 394] width 66 height 31
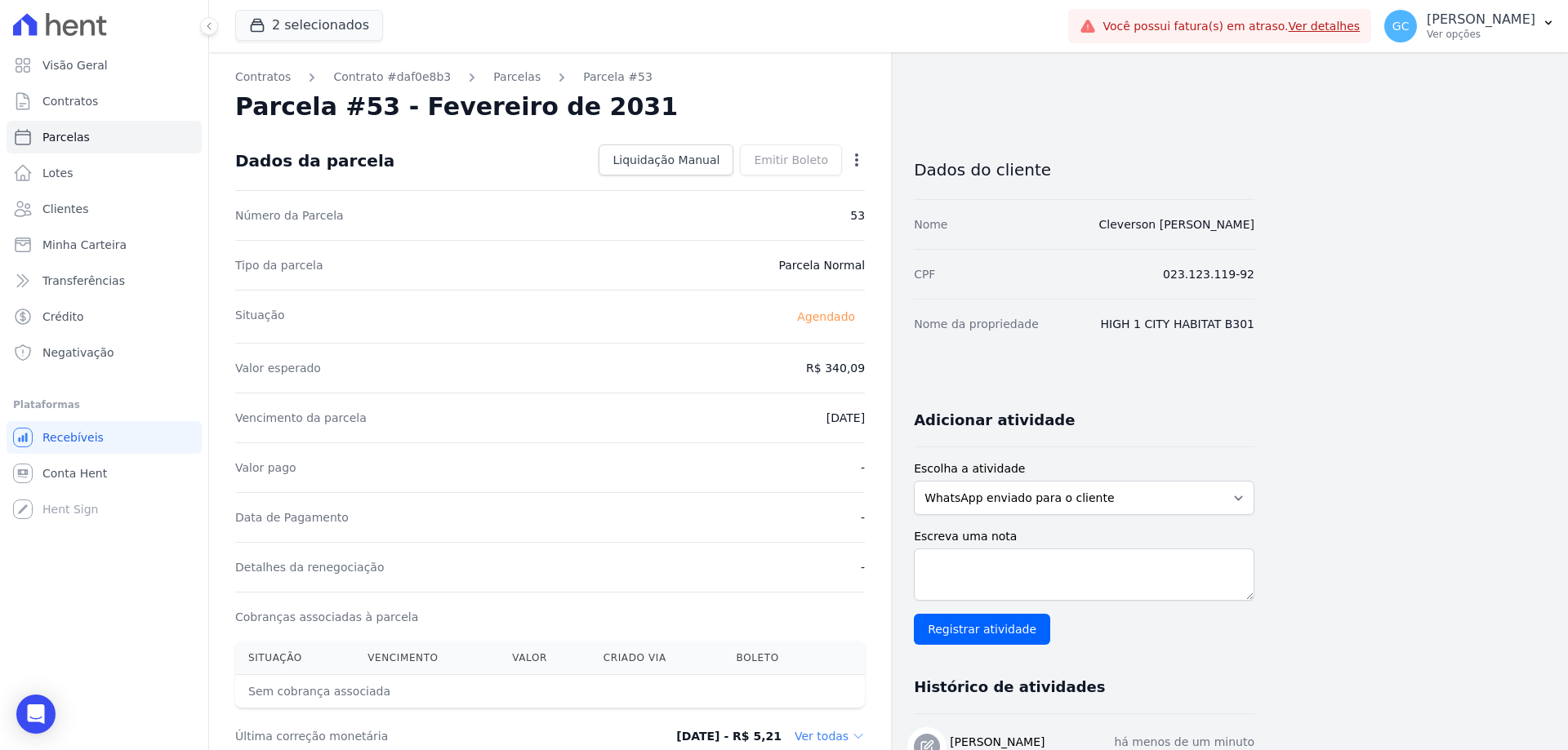
click at [1421, 422] on div "Contratos Contrato #daf0e8b3 Parcelas Parcela #53 Parcela #53 - Fevereiro de 20…" at bounding box center [875, 577] width 1333 height 1050
